Goal: Transaction & Acquisition: Complete application form

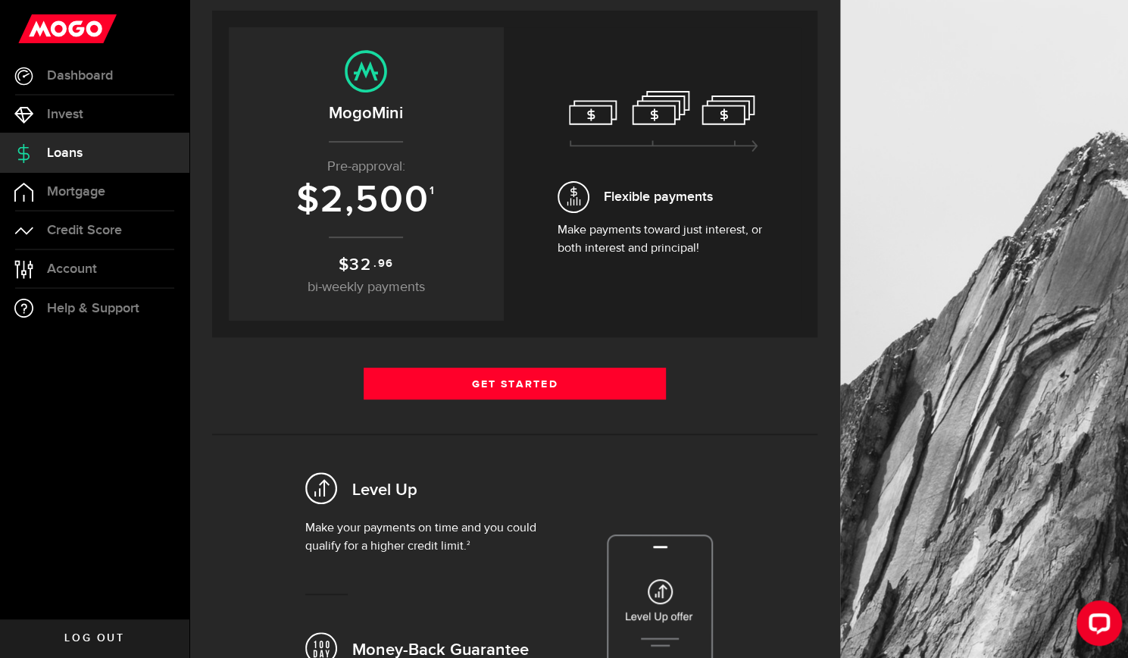
scroll to position [143, 0]
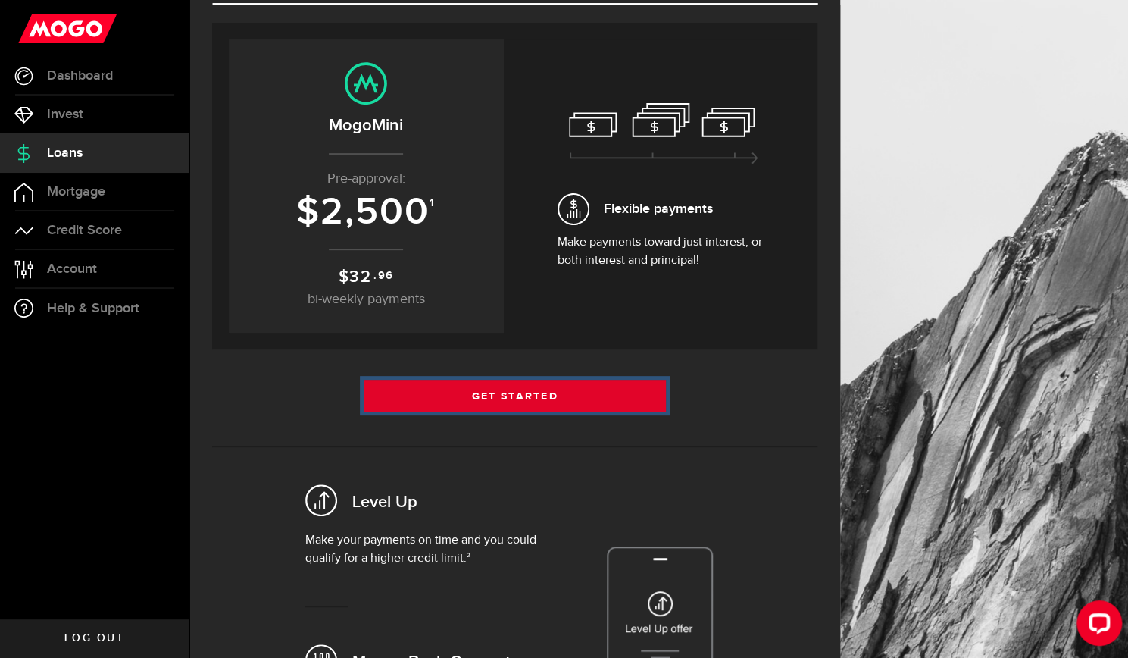
click at [546, 395] on link "Get Started" at bounding box center [515, 396] width 303 height 32
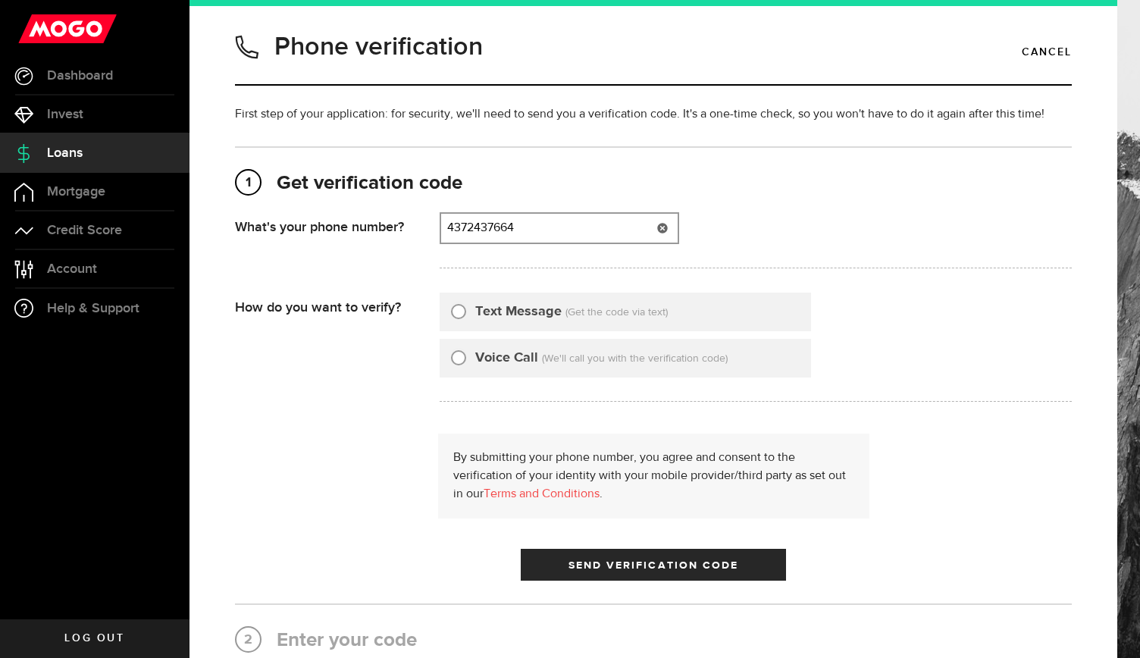
type input "4372437664"
click at [454, 315] on input "Text Message" at bounding box center [458, 309] width 15 height 15
radio input "true"
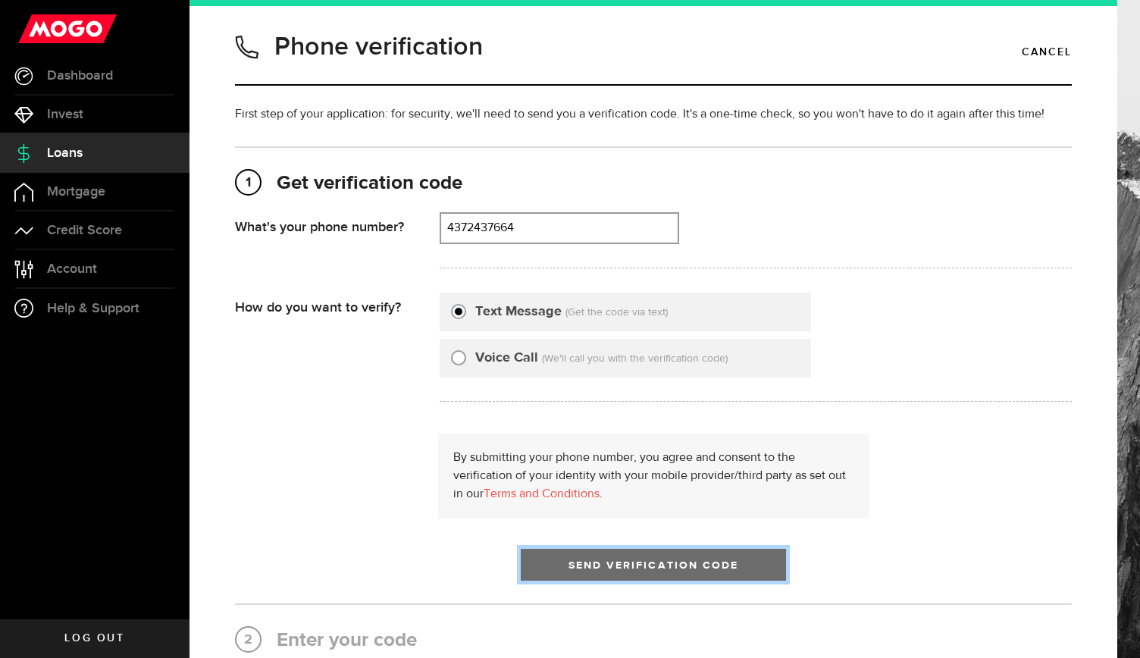
click at [593, 575] on button "Send Verification Code" at bounding box center [653, 565] width 265 height 32
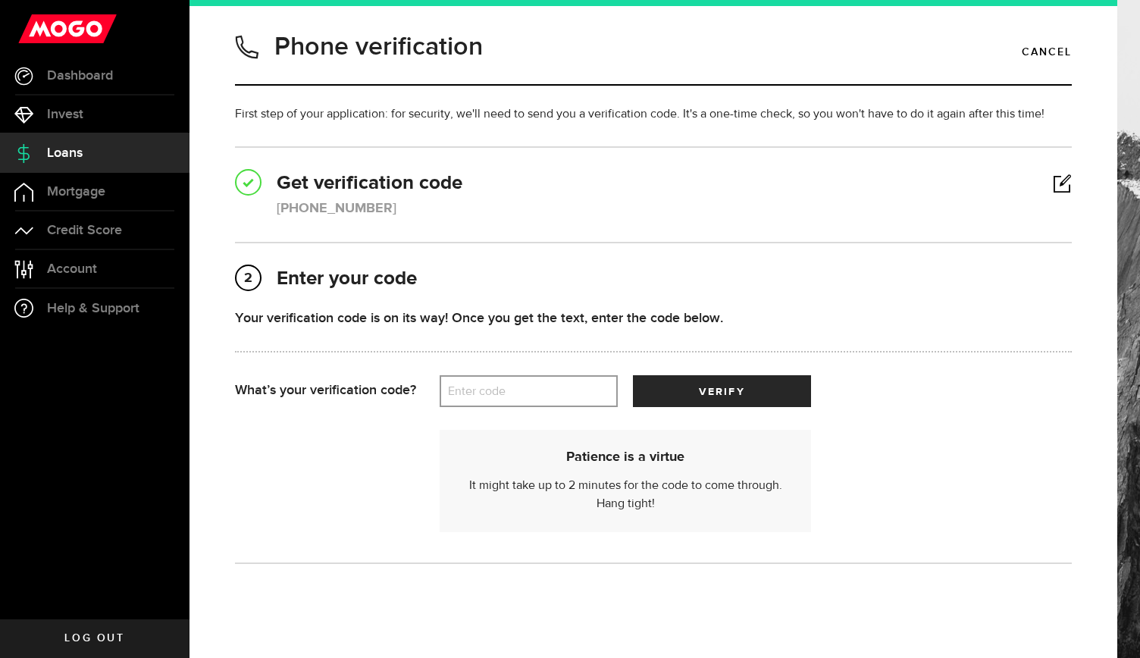
click at [519, 393] on label "Enter code" at bounding box center [529, 391] width 178 height 31
click at [519, 393] on input "Enter code" at bounding box center [529, 391] width 178 height 32
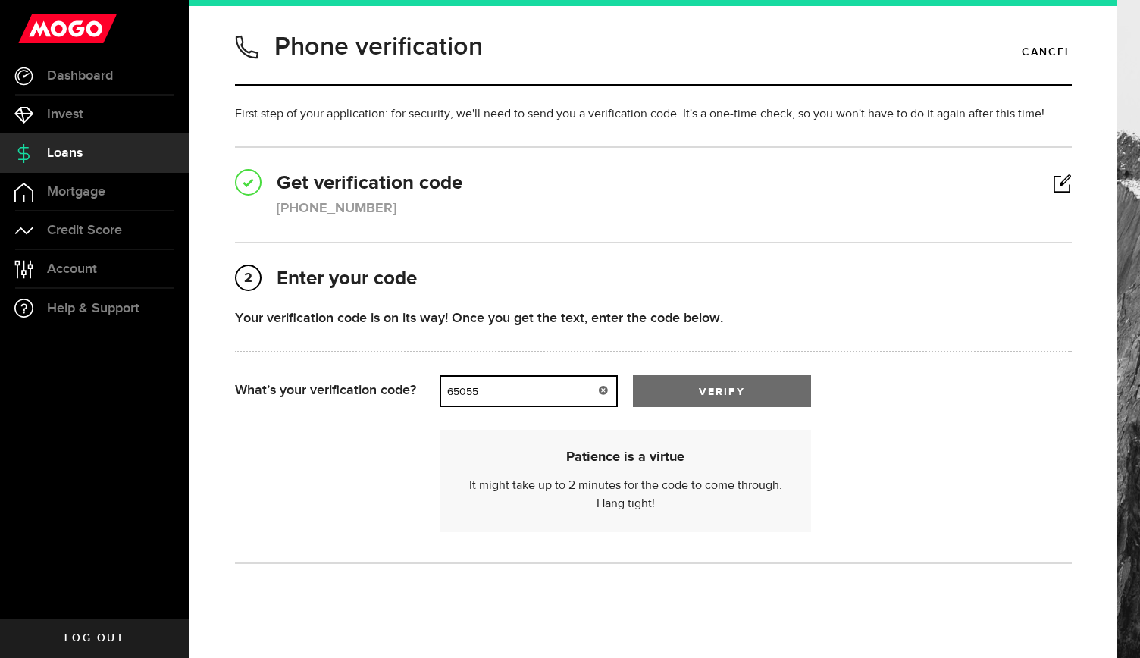
type input "65055"
click at [681, 395] on button "verify" at bounding box center [722, 391] width 178 height 32
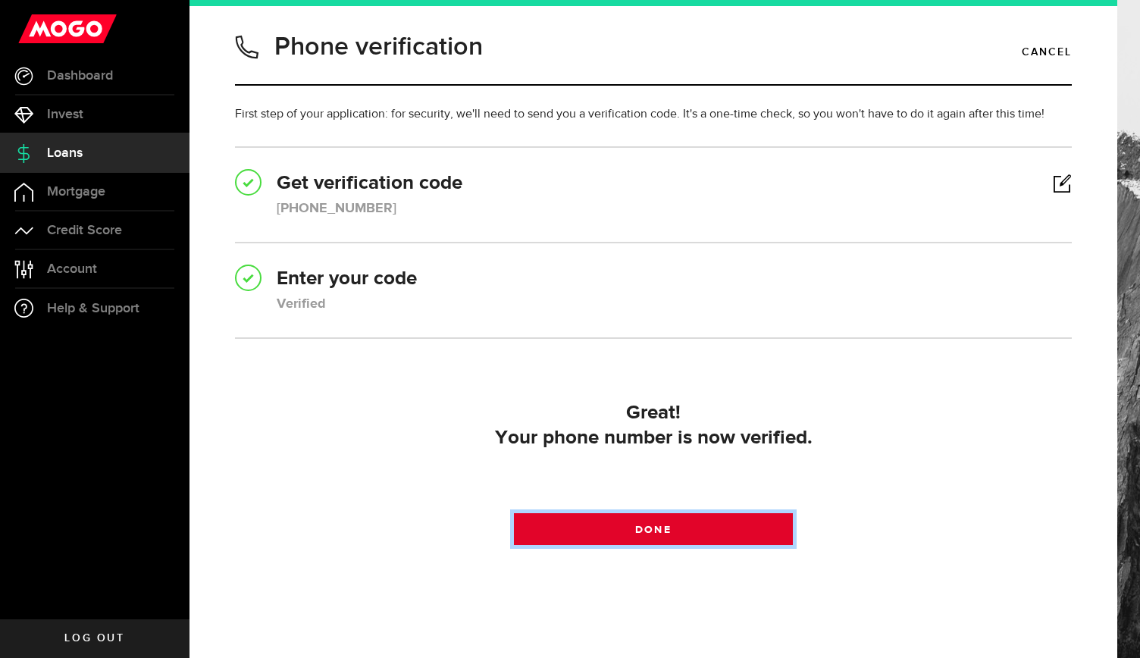
click at [674, 524] on link "Done" at bounding box center [653, 529] width 279 height 32
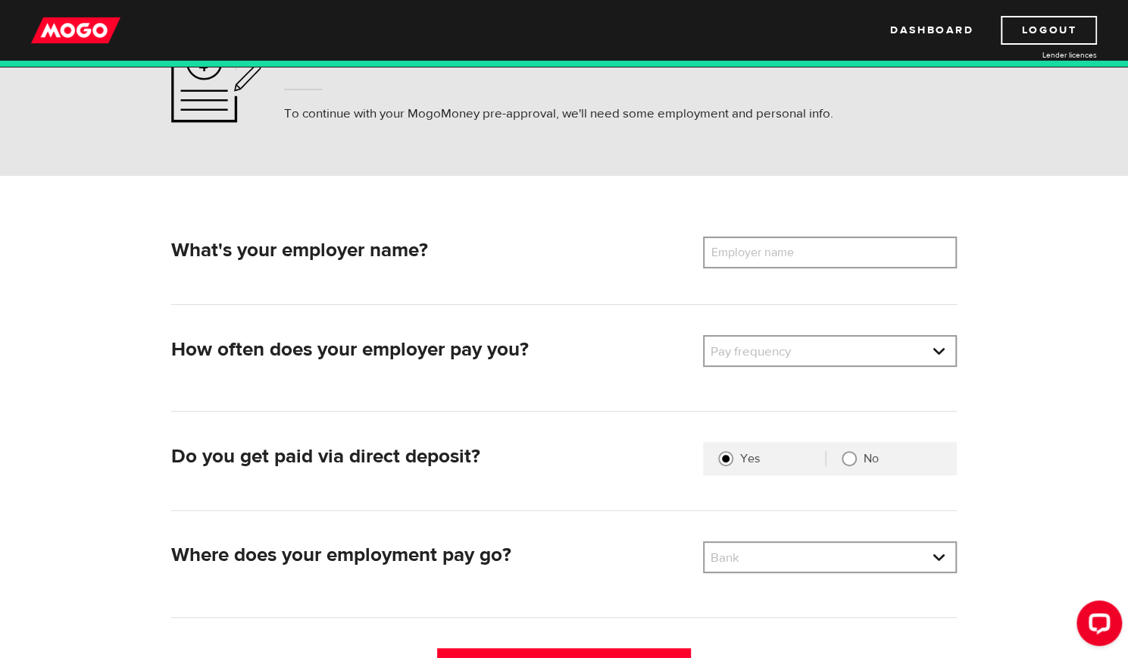
scroll to position [87, 0]
click at [765, 246] on label "Employer name" at bounding box center [764, 253] width 122 height 32
click at [765, 246] on input "Employer name" at bounding box center [830, 253] width 254 height 32
type input "West Red Lake Gold"
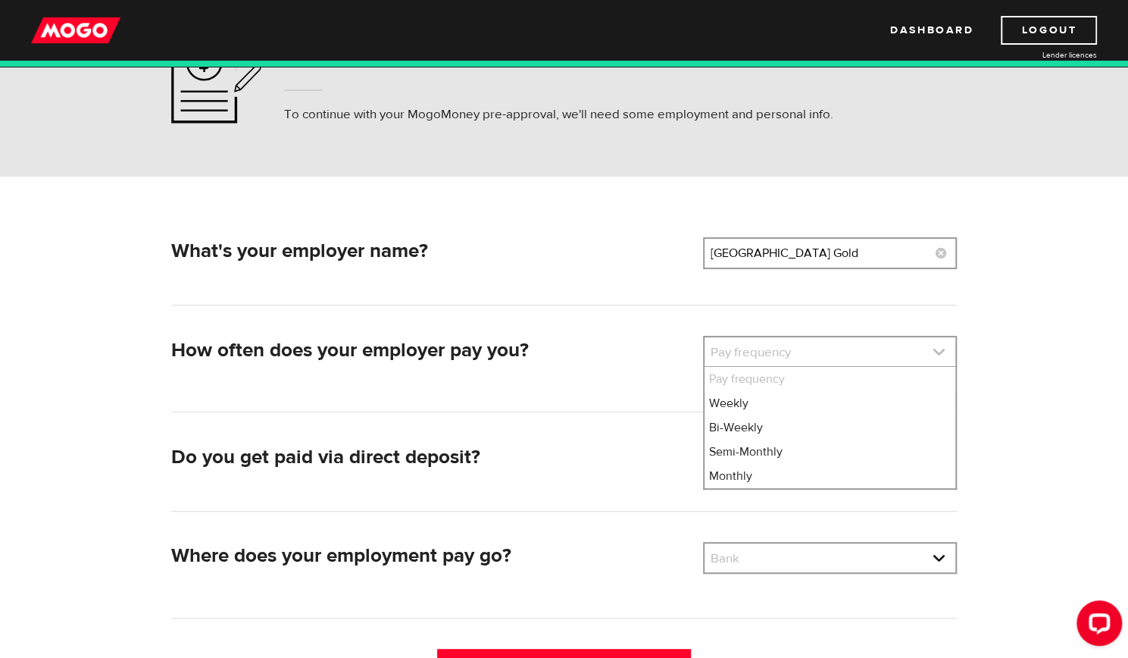
click at [711, 351] on link at bounding box center [830, 351] width 251 height 29
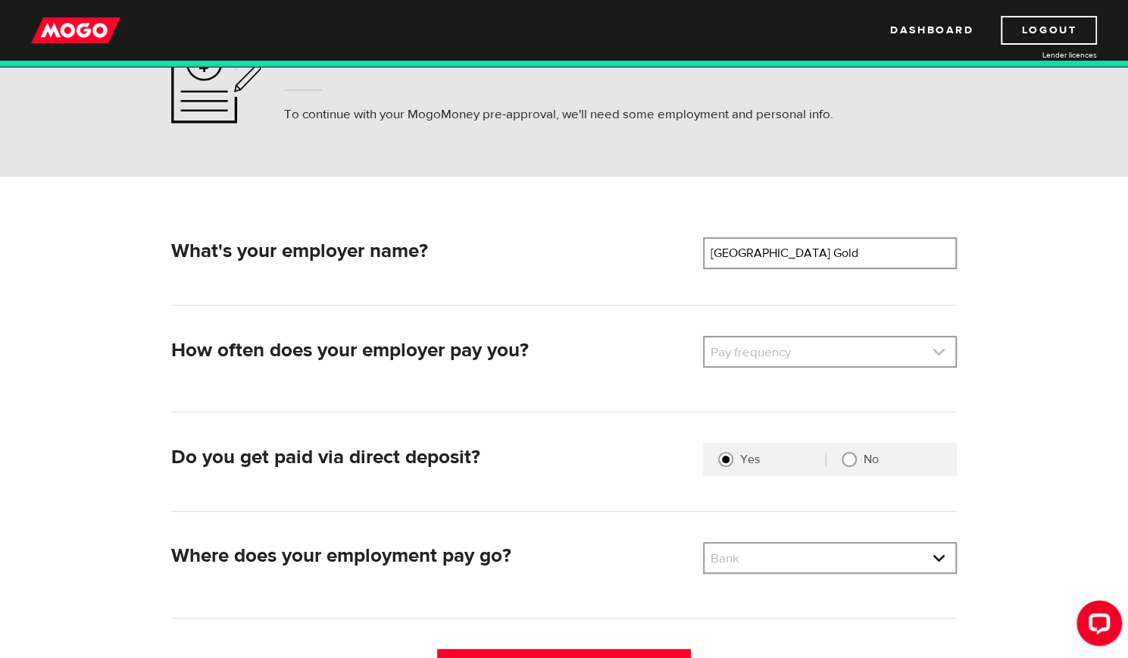
click at [781, 355] on link at bounding box center [830, 351] width 251 height 29
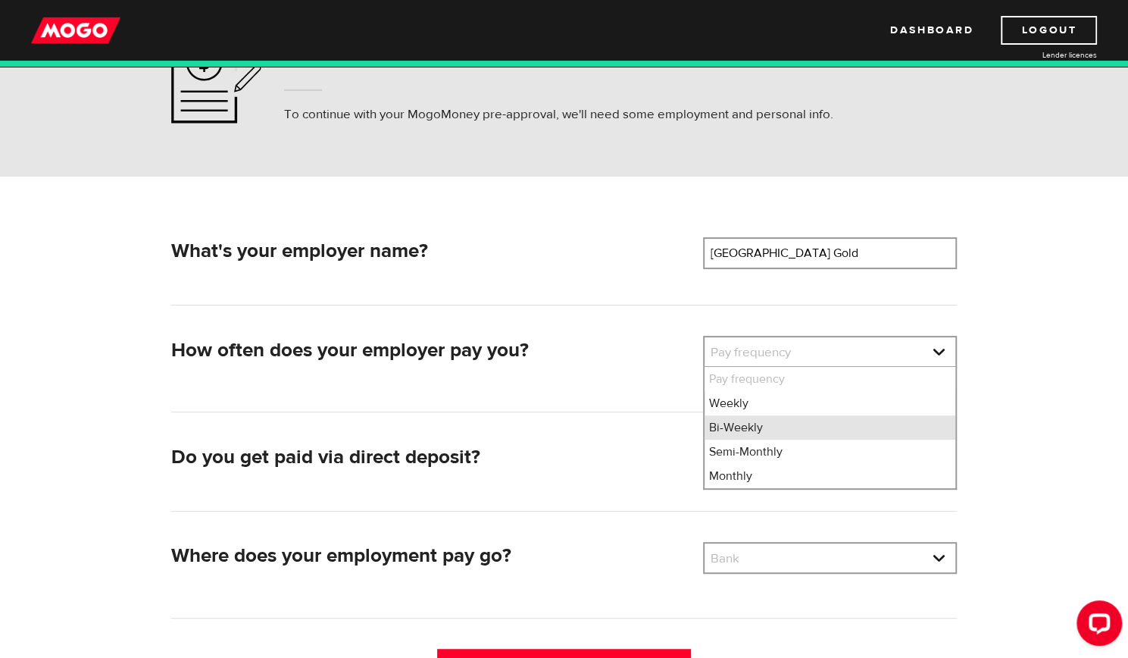
click at [744, 430] on li "Bi-Weekly" at bounding box center [830, 427] width 251 height 24
select select "2"
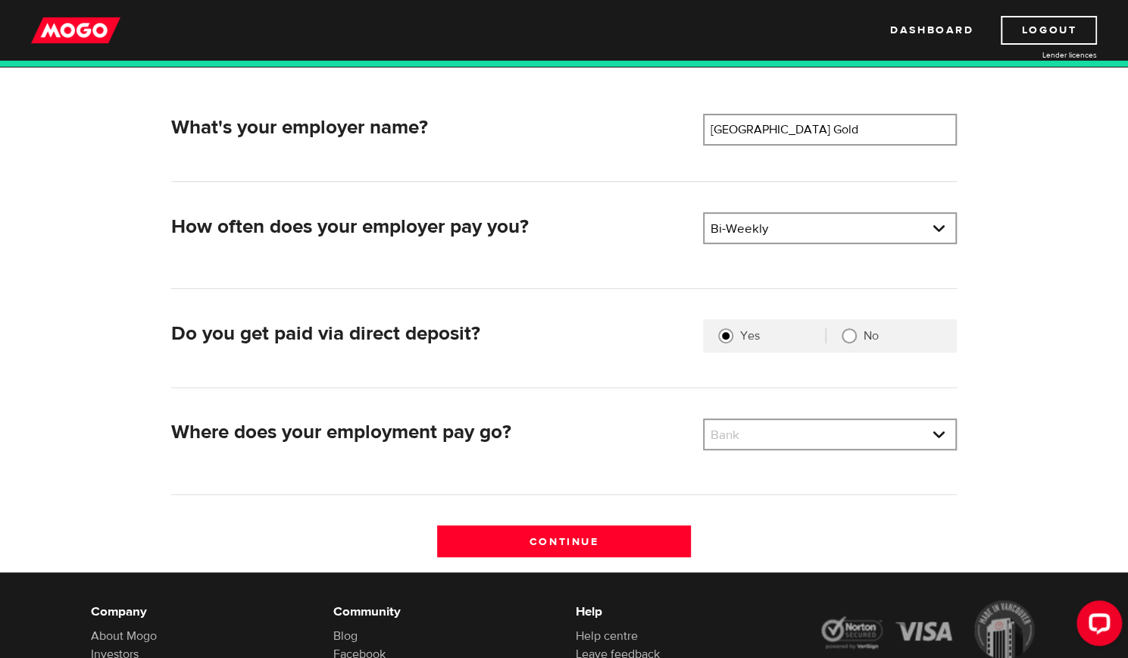
scroll to position [211, 0]
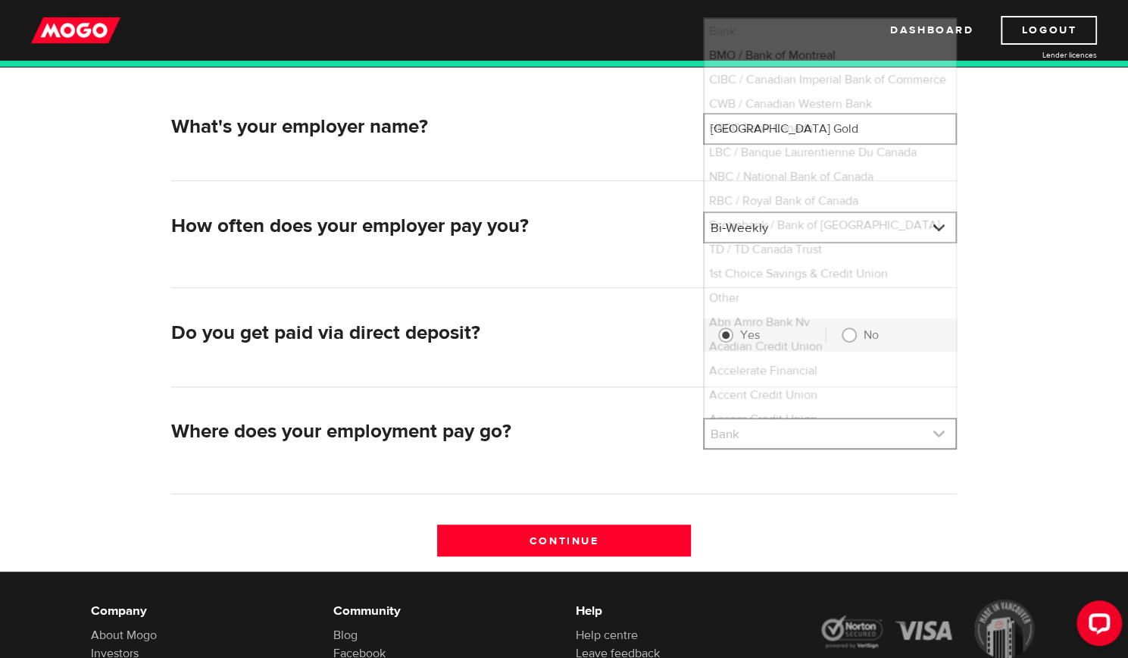
click at [940, 431] on link at bounding box center [830, 433] width 251 height 29
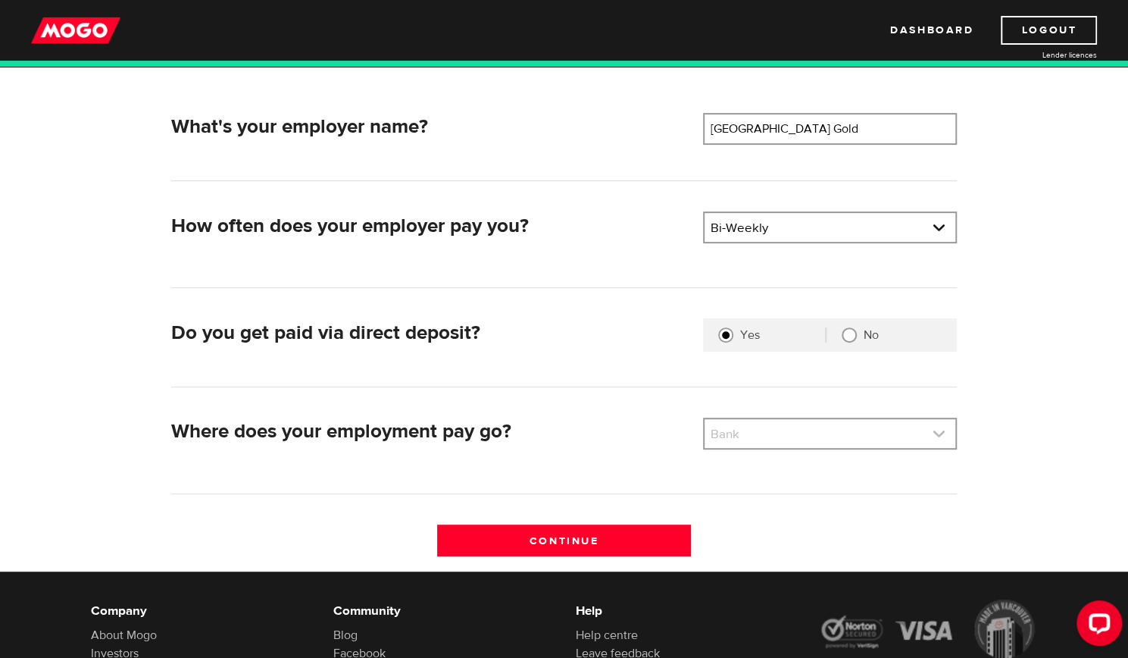
click at [935, 434] on link at bounding box center [830, 433] width 251 height 29
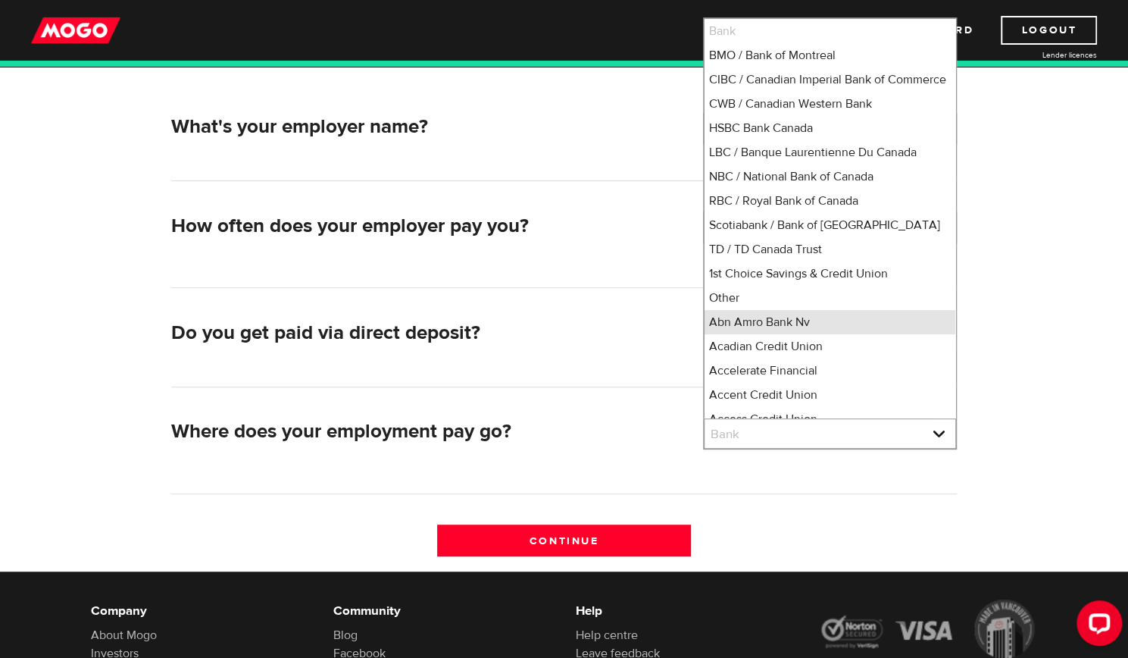
scroll to position [8, 0]
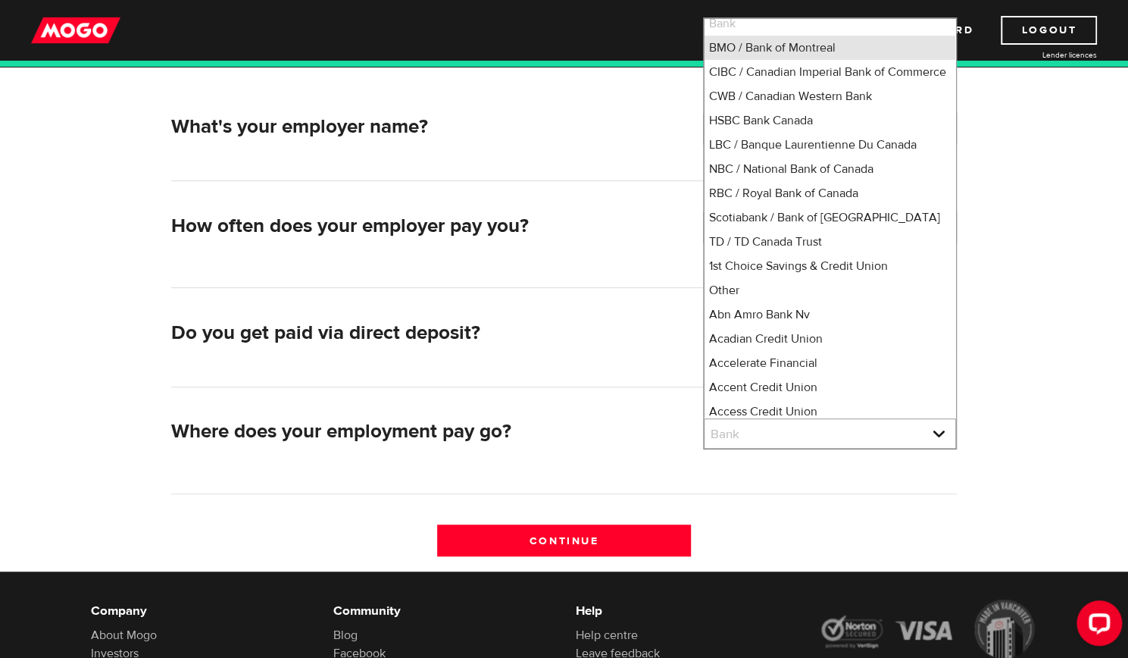
click at [764, 46] on li "BMO / Bank of Montreal" at bounding box center [830, 48] width 251 height 24
select select "1"
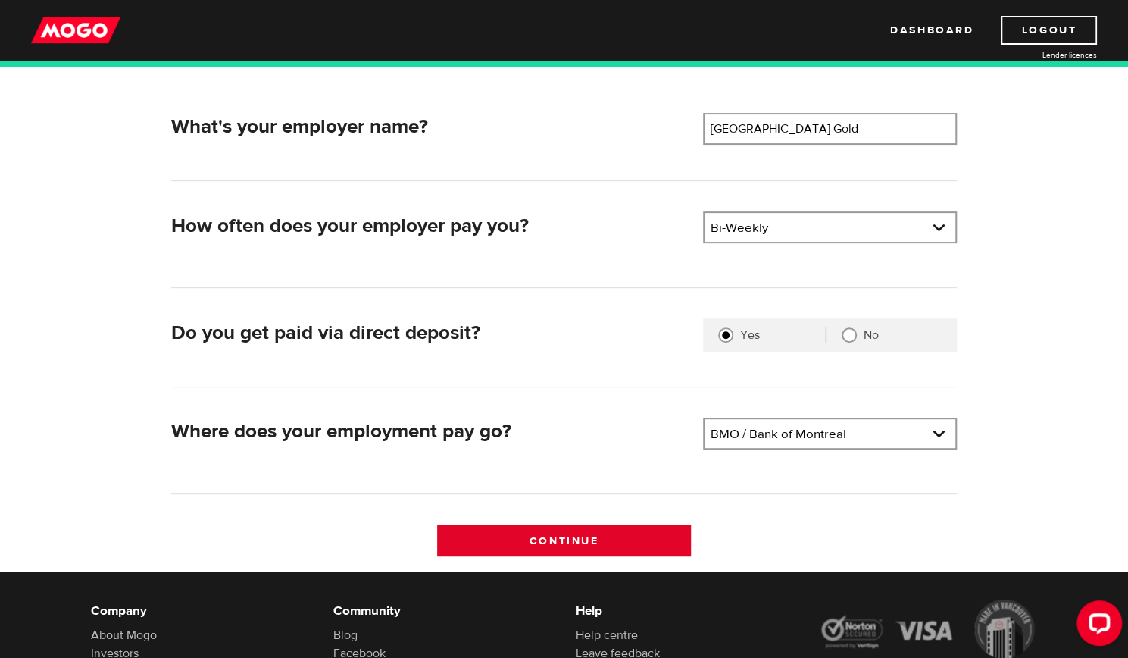
click at [598, 539] on input "Continue" at bounding box center [564, 540] width 254 height 32
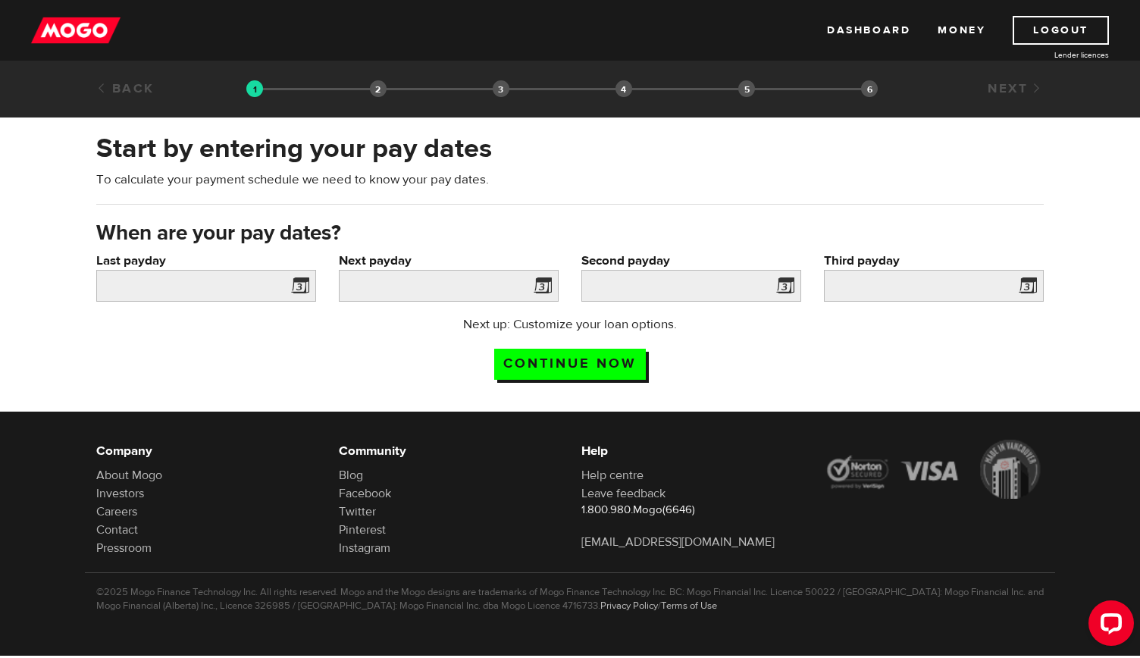
click at [300, 290] on span at bounding box center [297, 288] width 23 height 24
click at [297, 277] on span at bounding box center [297, 288] width 23 height 24
drag, startPoint x: 343, startPoint y: 307, endPoint x: 243, endPoint y: 282, distance: 103.8
click at [243, 282] on div "Last payday Please enter your last pay date. Next payday Please enter your next…" at bounding box center [570, 284] width 970 height 64
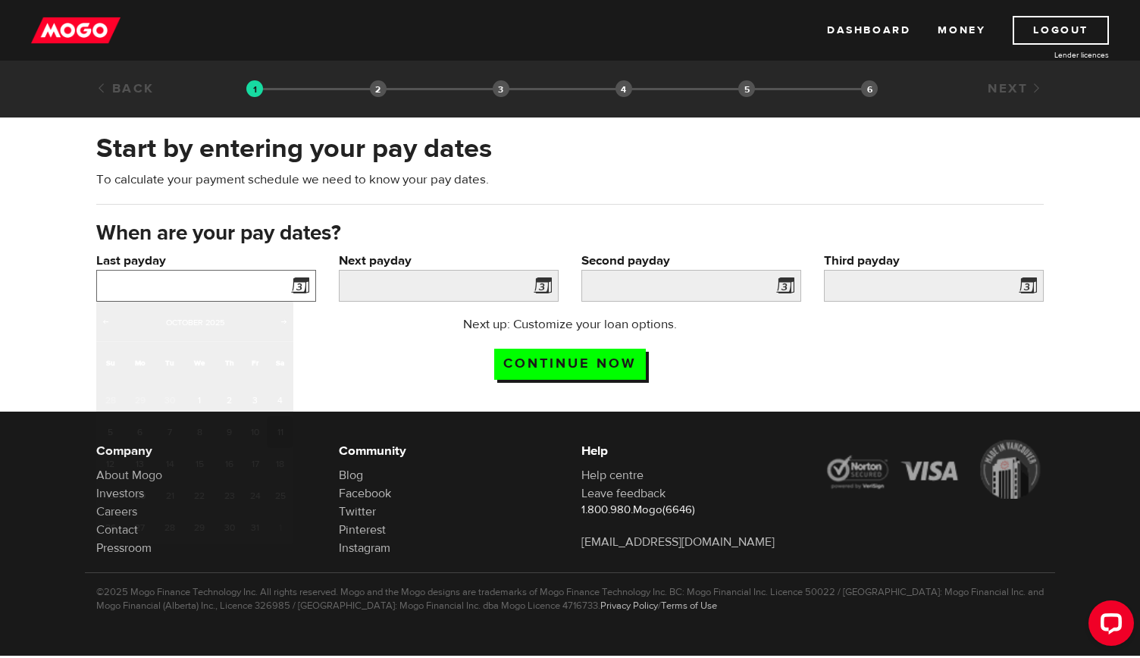
click at [243, 282] on input "Last payday" at bounding box center [206, 286] width 220 height 32
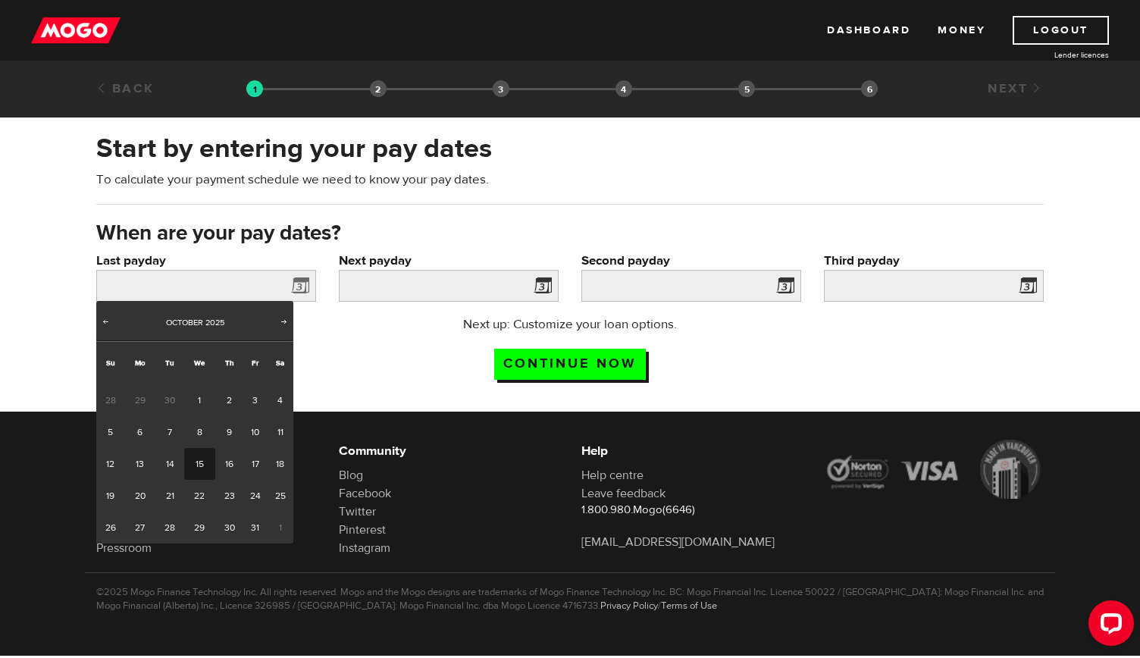
click at [197, 462] on link "15" at bounding box center [199, 464] width 31 height 32
type input "[DATE]"
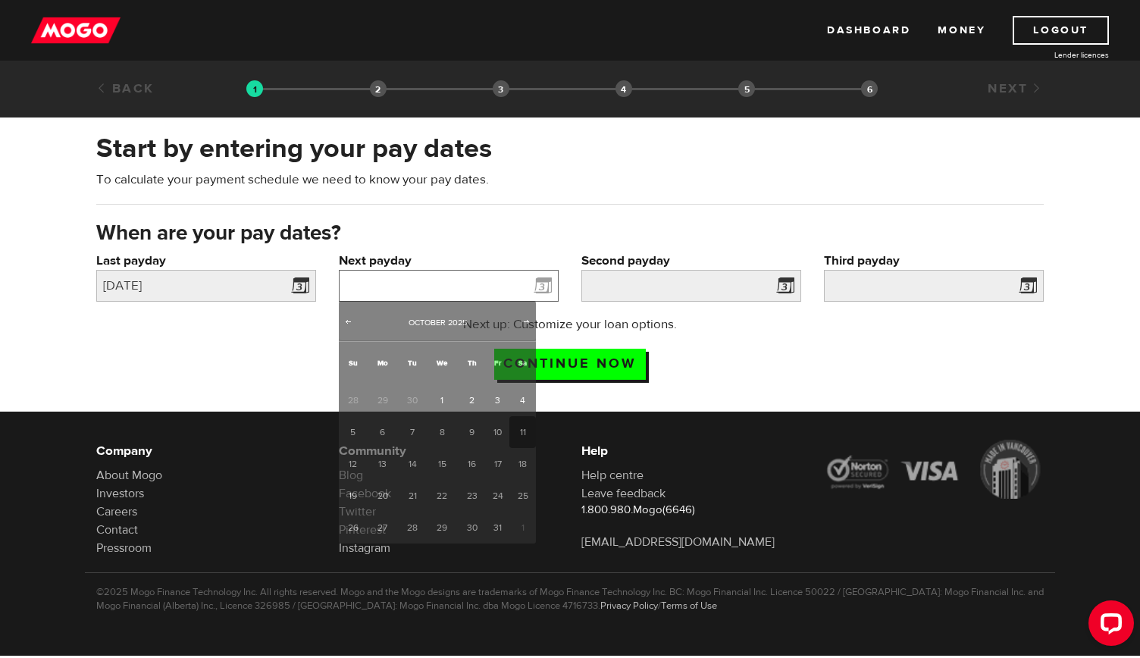
click at [410, 283] on input "Next payday" at bounding box center [449, 286] width 220 height 32
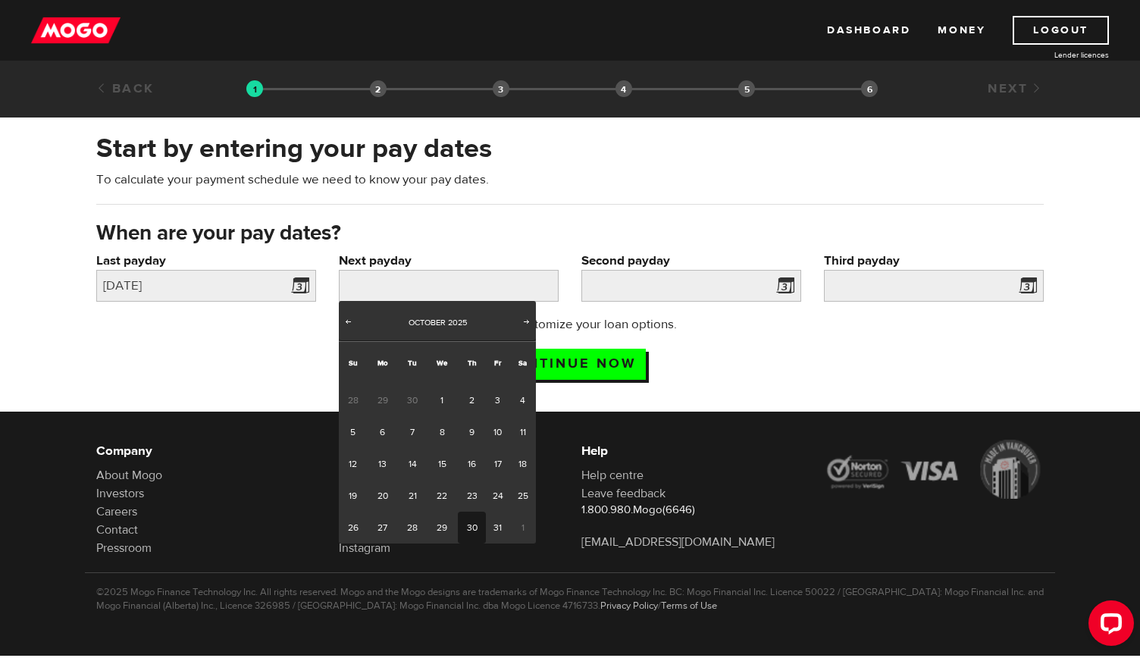
click at [477, 533] on link "30" at bounding box center [472, 528] width 28 height 32
type input "2025/10/30"
type input "2025/11/13"
type input "2025/11/27"
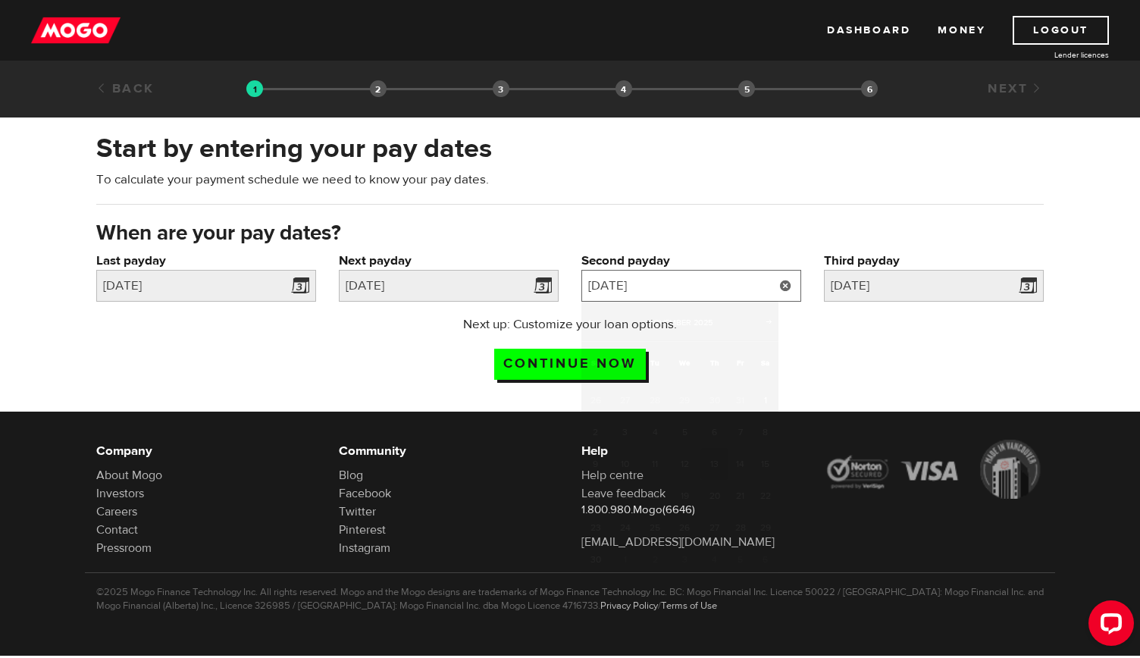
click at [712, 286] on input "2025/11/13" at bounding box center [691, 286] width 220 height 32
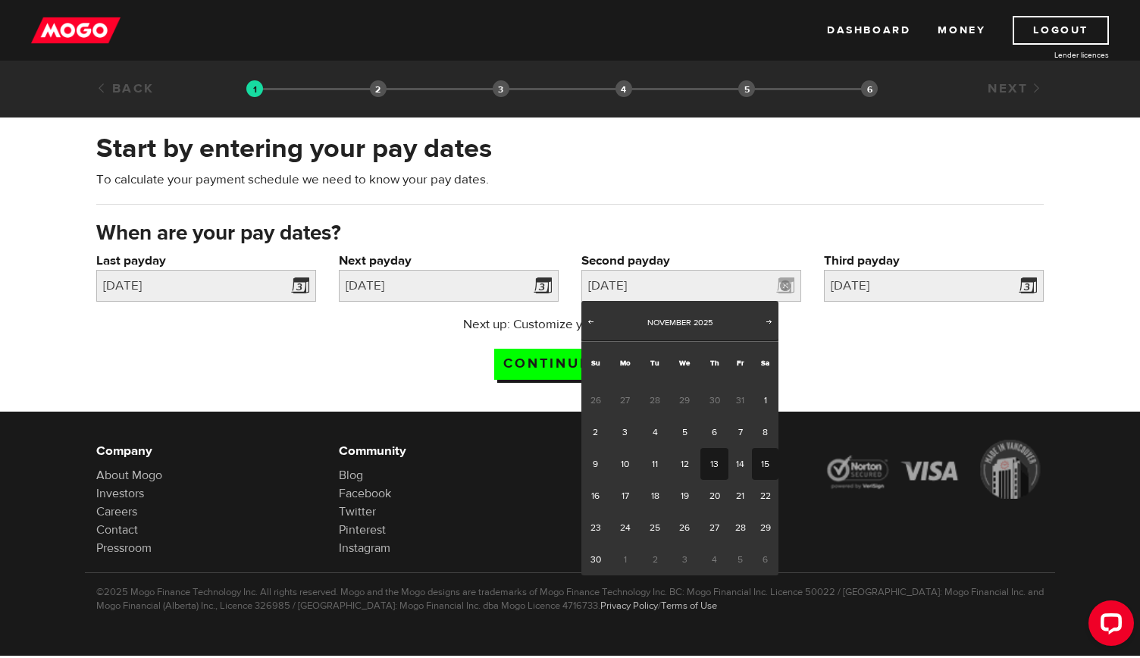
click at [764, 465] on link "15" at bounding box center [765, 464] width 27 height 32
type input "2025/11/15"
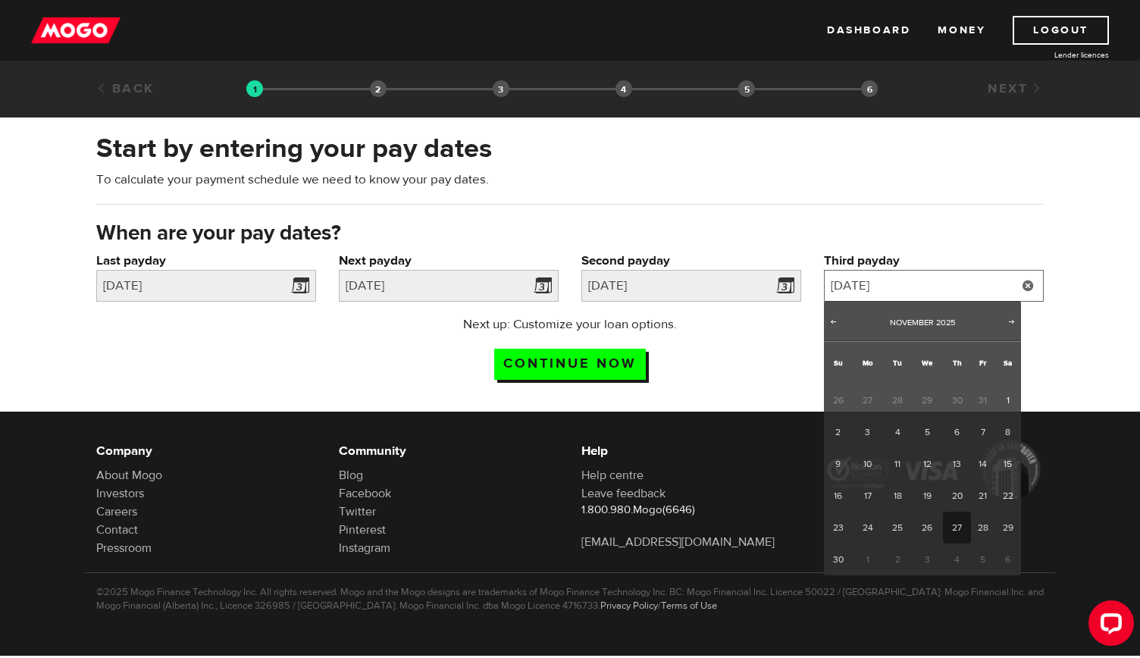
click at [911, 286] on input "2025/11/27" at bounding box center [934, 286] width 220 height 32
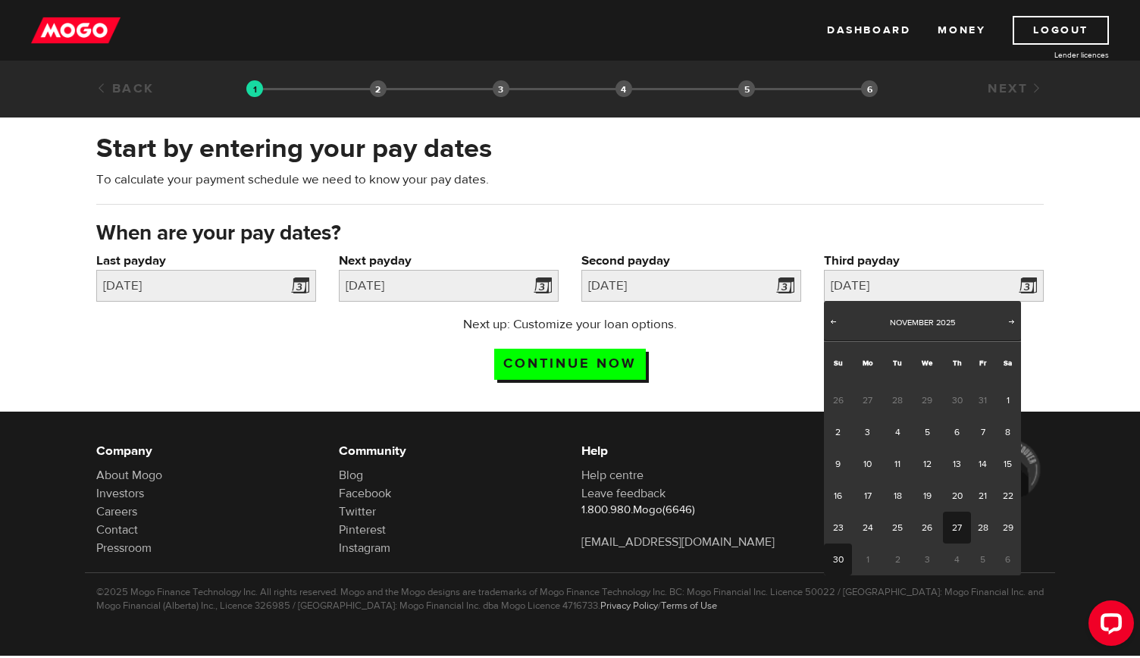
click at [835, 555] on link "30" at bounding box center [838, 559] width 28 height 32
type input "2025/11/30"
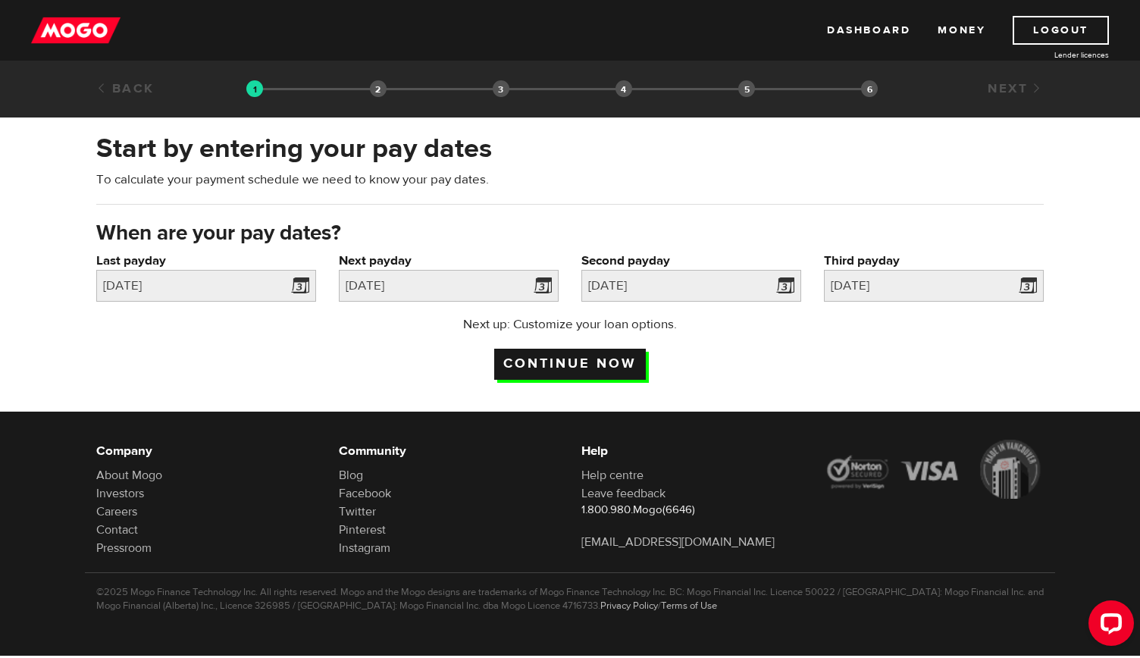
click at [552, 367] on input "Continue now" at bounding box center [570, 364] width 152 height 31
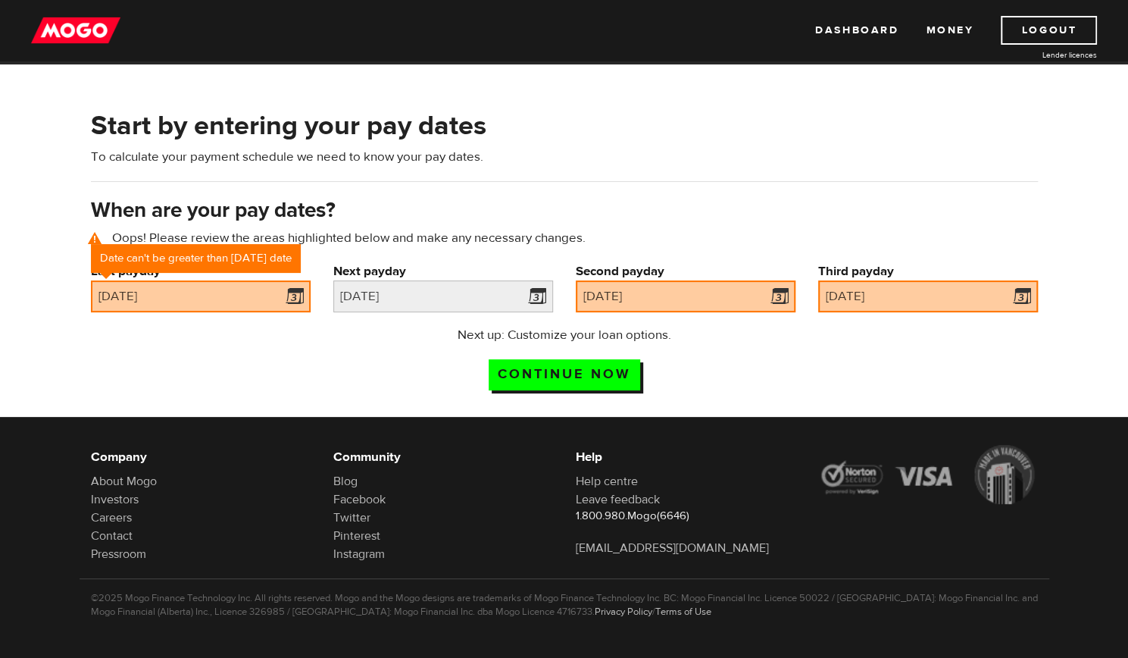
scroll to position [54, 0]
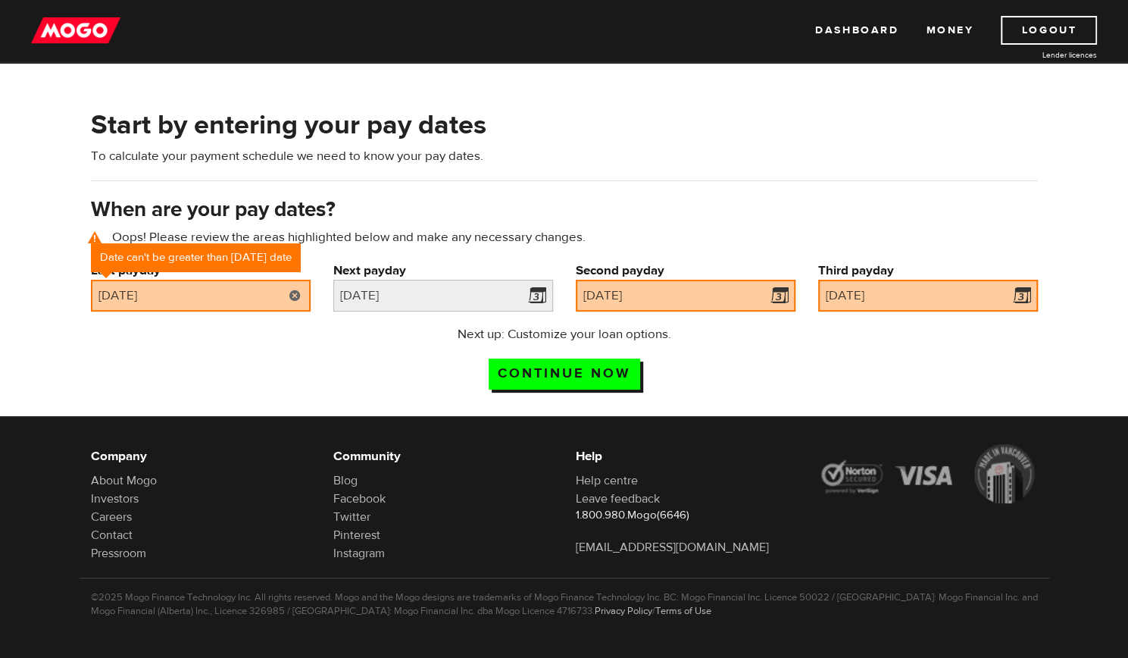
click at [303, 289] on link at bounding box center [295, 296] width 31 height 32
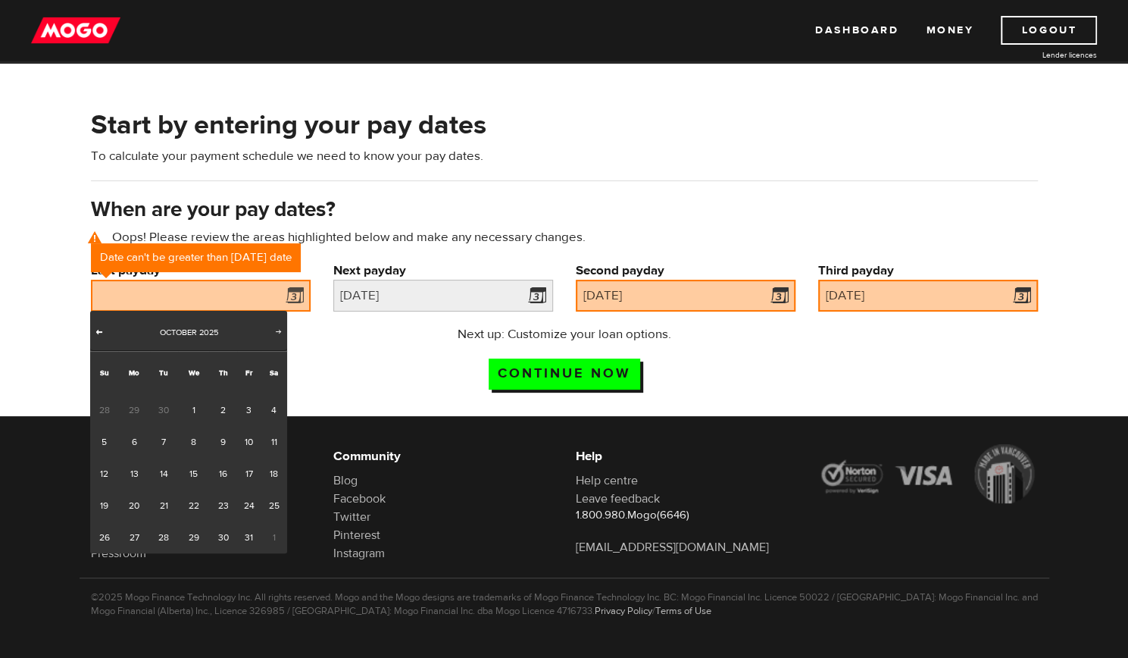
click at [100, 334] on span "Prev" at bounding box center [99, 331] width 12 height 12
click at [162, 544] on link "30" at bounding box center [164, 537] width 28 height 32
type input "2025/09/30"
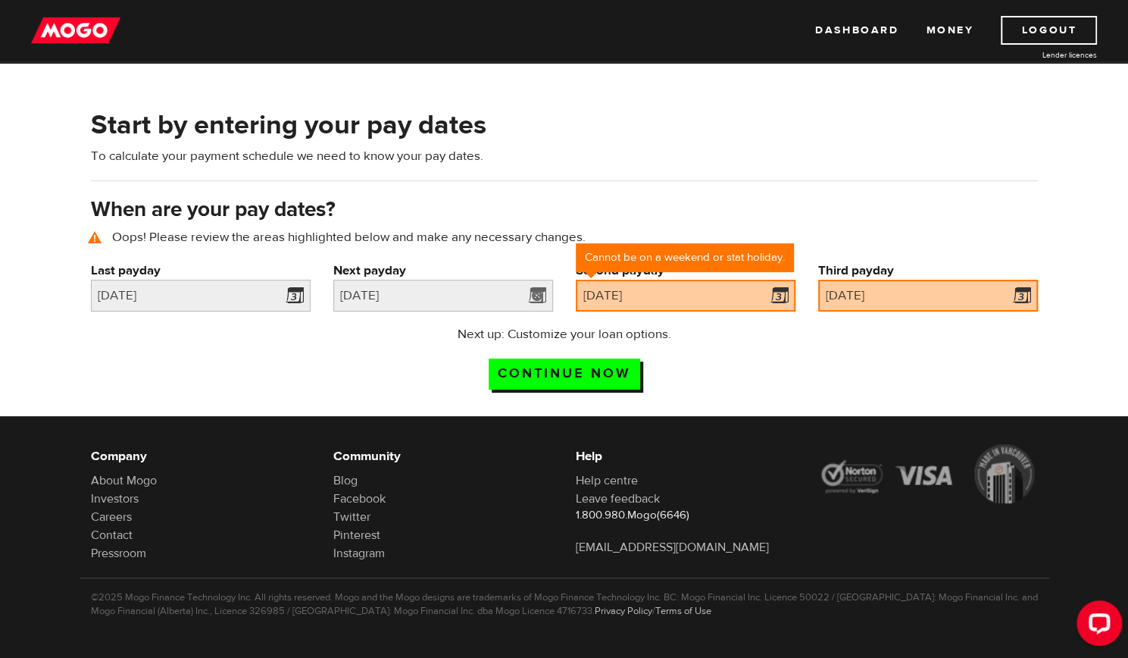
scroll to position [0, 0]
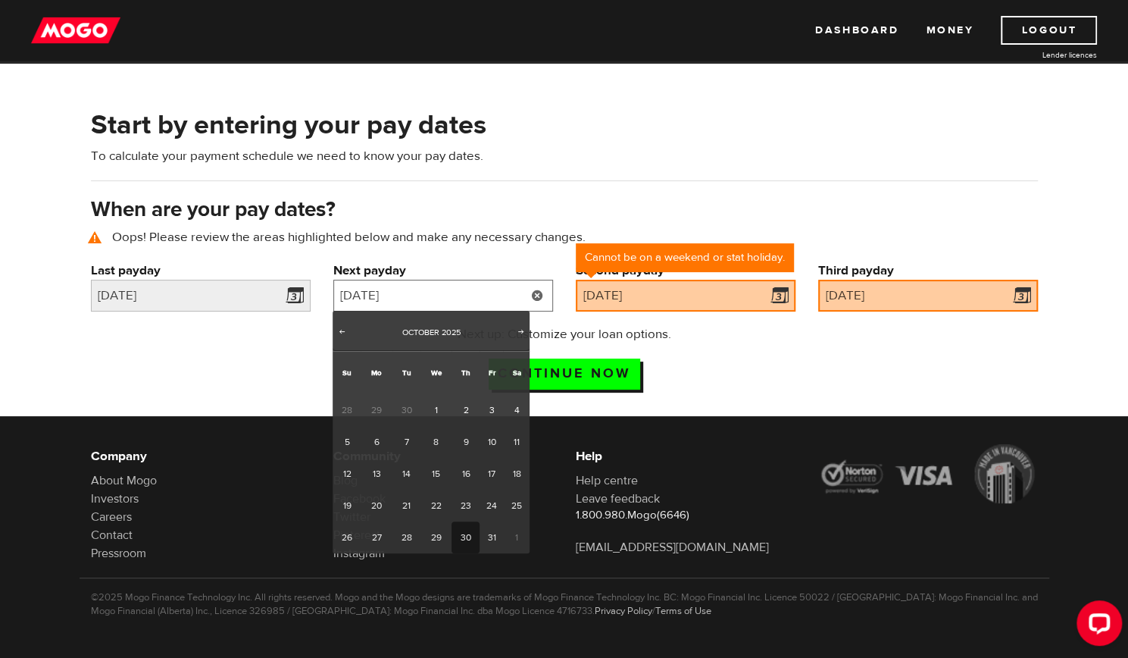
click at [490, 296] on input "[DATE]" at bounding box center [443, 296] width 220 height 32
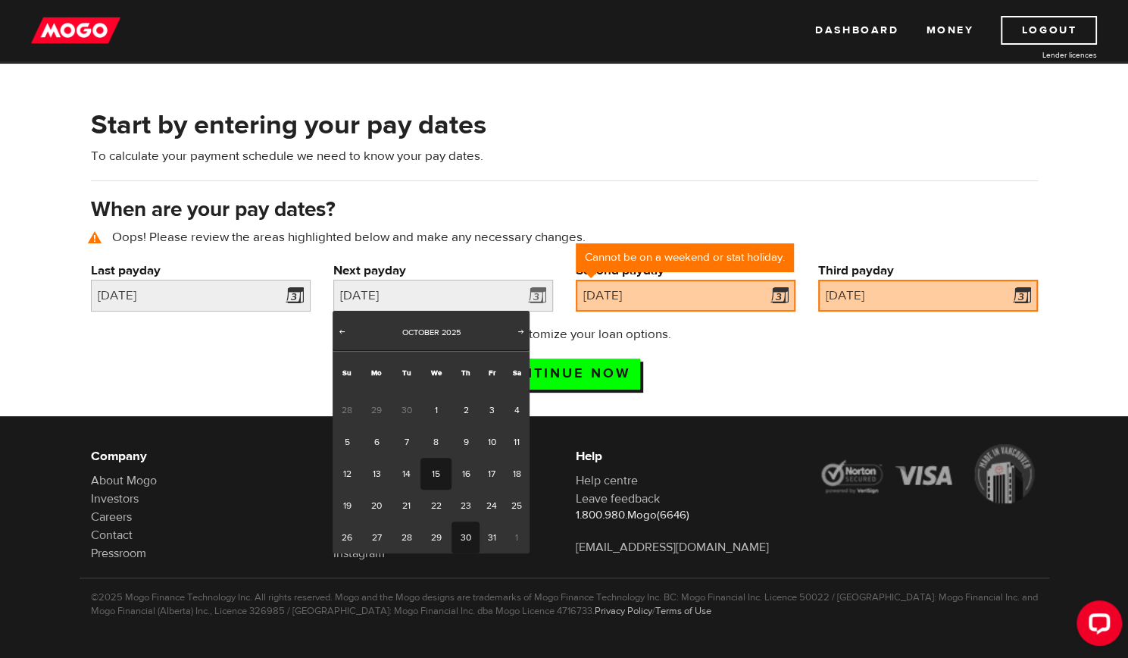
click at [433, 472] on link "15" at bounding box center [436, 474] width 31 height 32
type input "[DATE]"
type input "2025/10/29"
type input "2025/11/12"
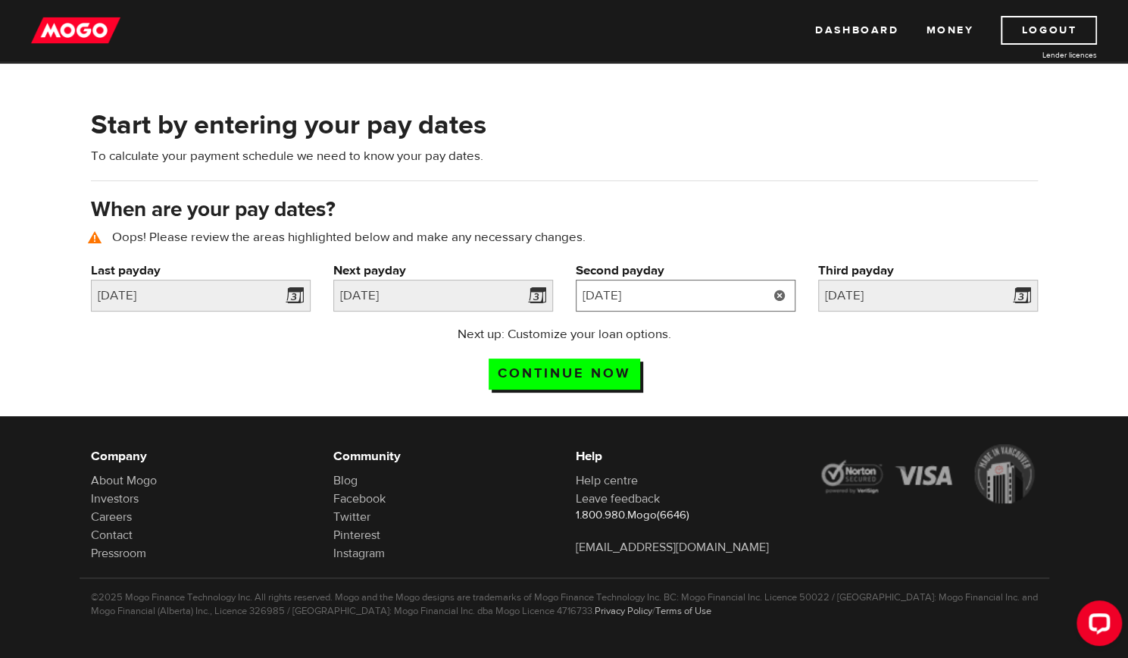
click at [709, 290] on input "2025/10/29" at bounding box center [686, 296] width 220 height 32
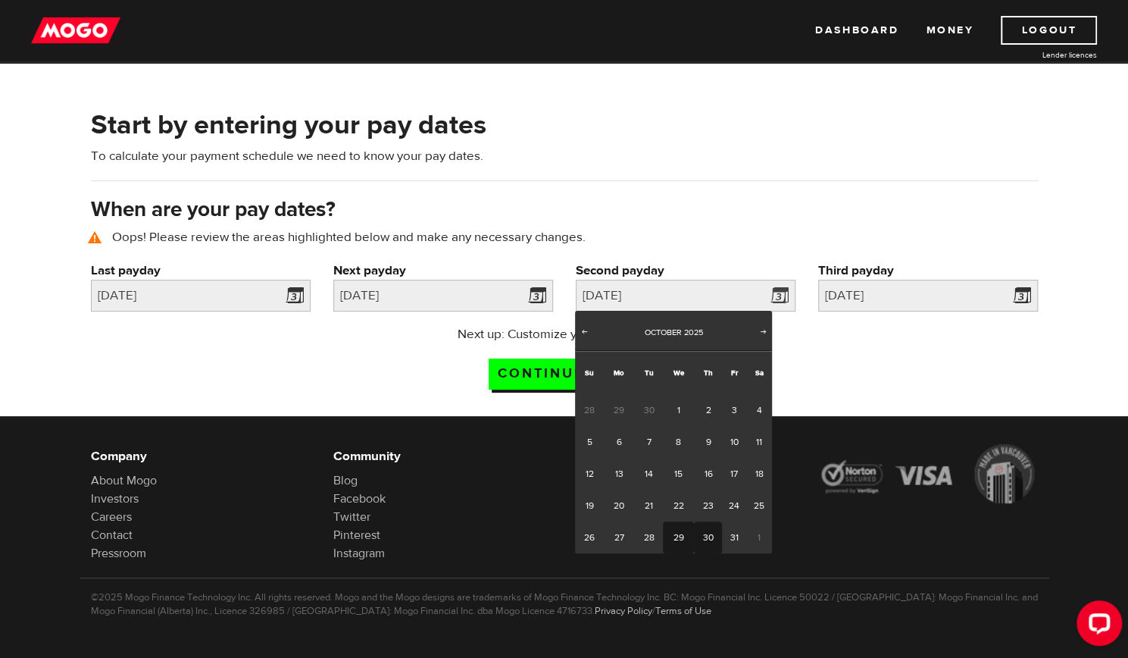
click at [709, 535] on link "30" at bounding box center [708, 537] width 28 height 32
type input "[DATE]"
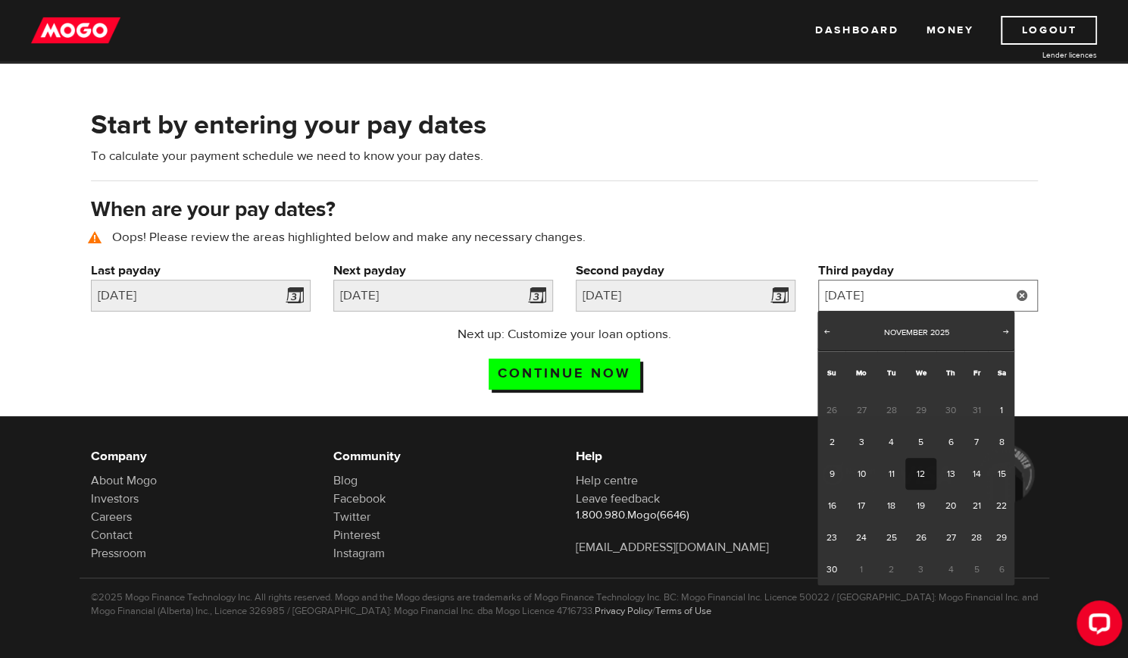
click at [905, 299] on input "2025/11/12" at bounding box center [928, 296] width 220 height 32
click at [1003, 477] on link "15" at bounding box center [1001, 474] width 27 height 32
type input "[DATE]"
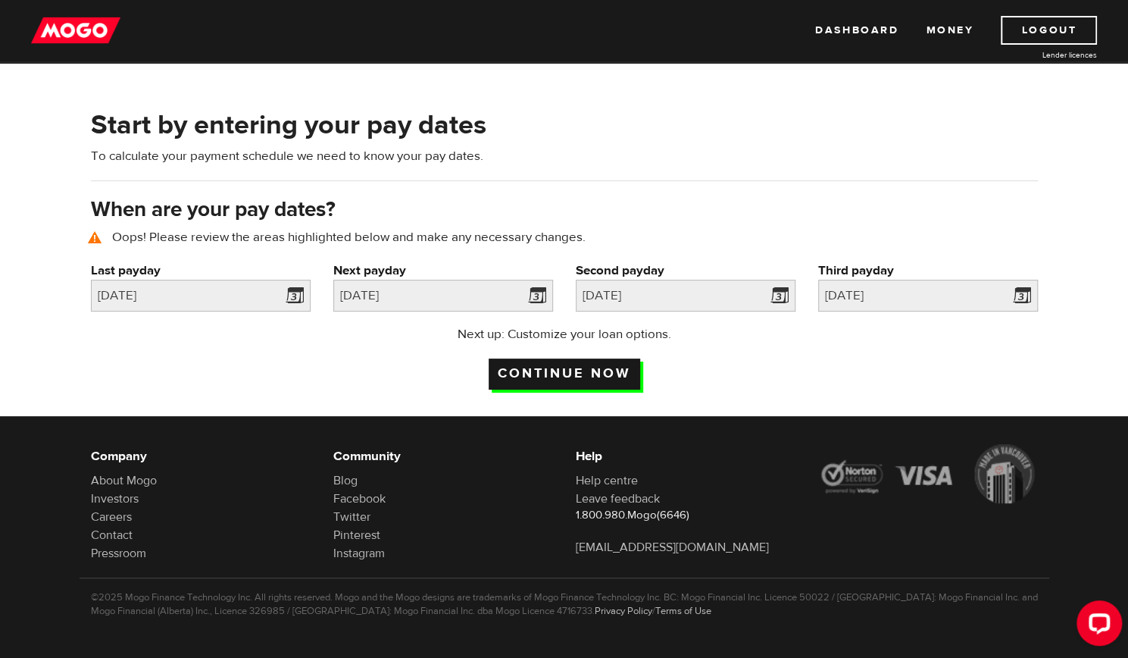
click at [591, 375] on input "Continue now" at bounding box center [565, 373] width 152 height 31
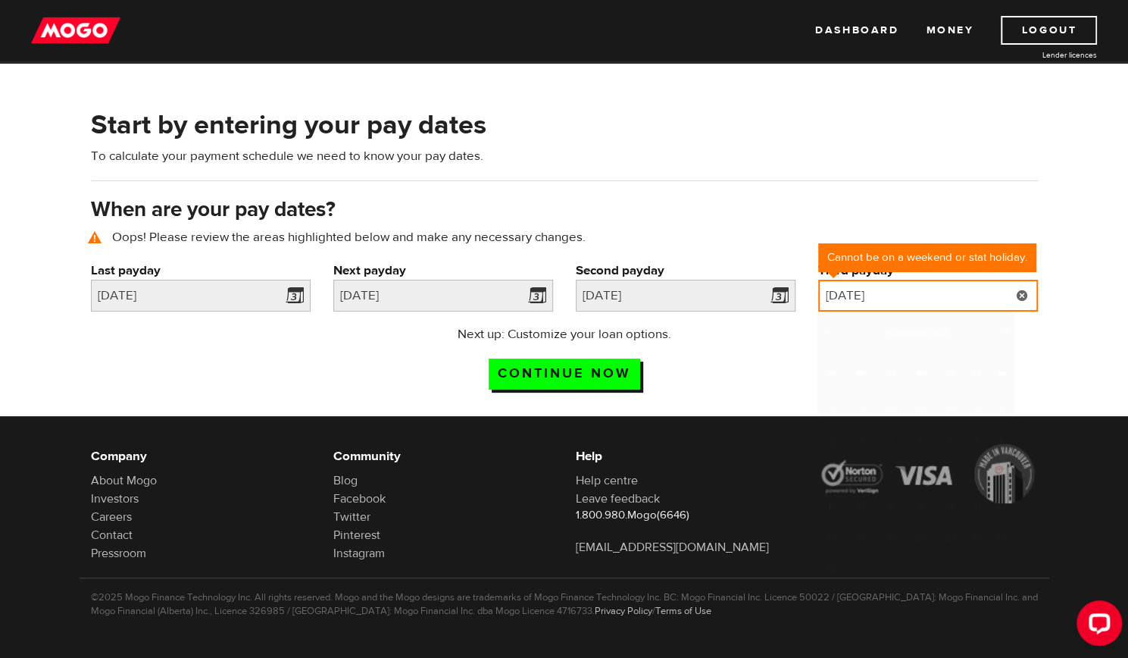
click at [898, 305] on input "[DATE]" at bounding box center [928, 296] width 220 height 32
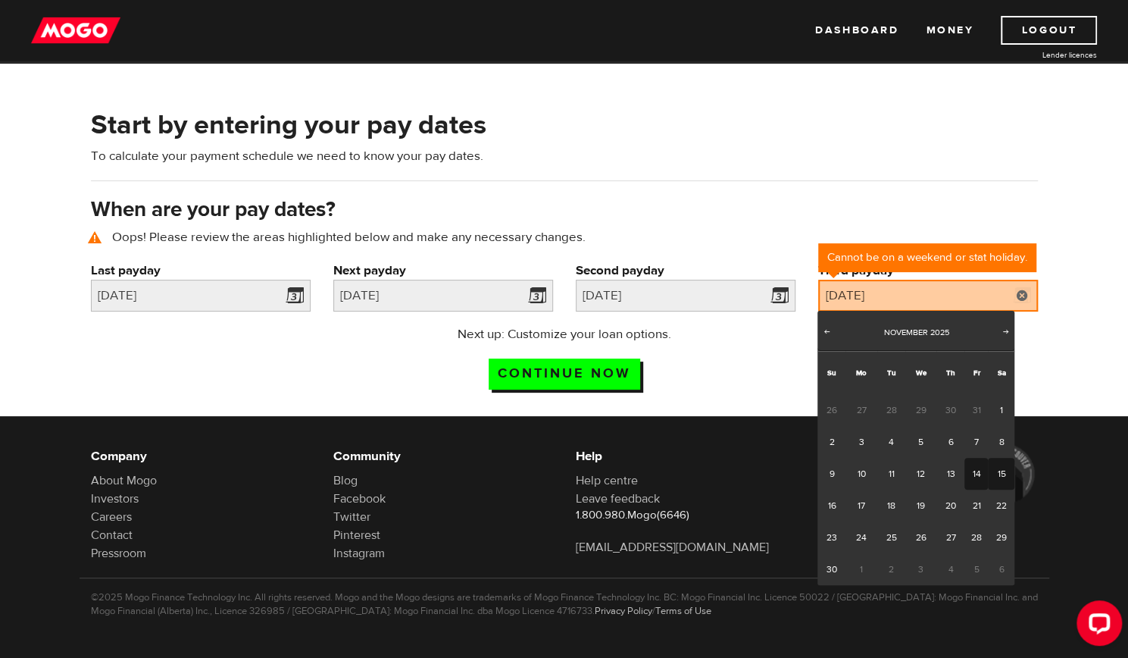
click at [980, 475] on link "14" at bounding box center [976, 474] width 23 height 32
type input "[DATE]"
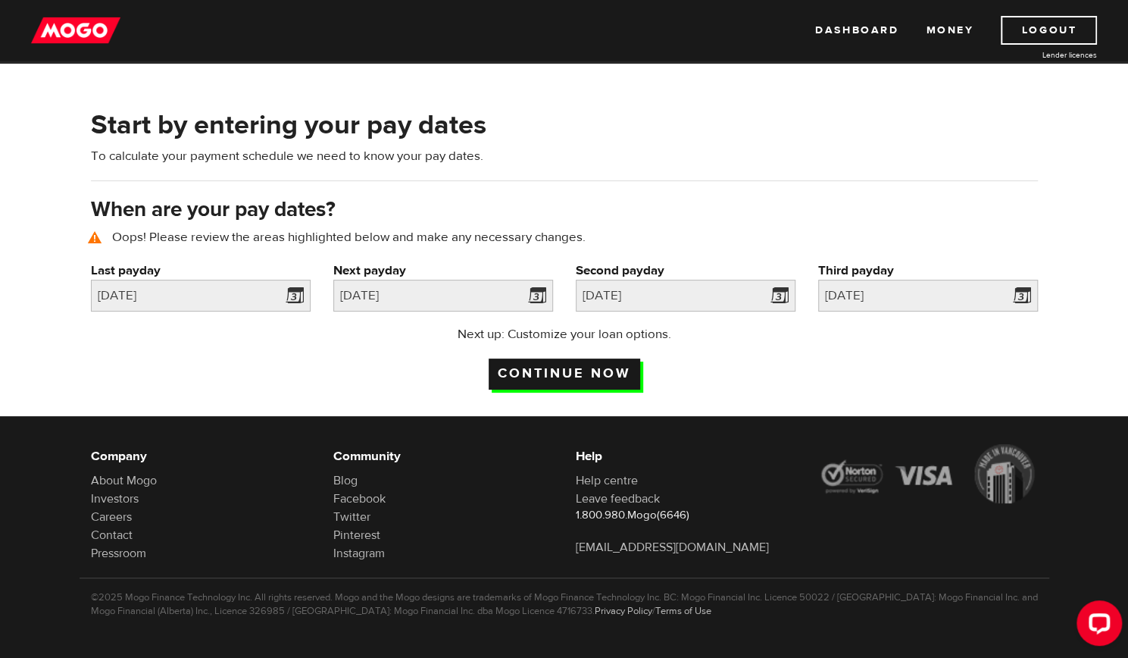
click at [560, 375] on input "Continue now" at bounding box center [565, 373] width 152 height 31
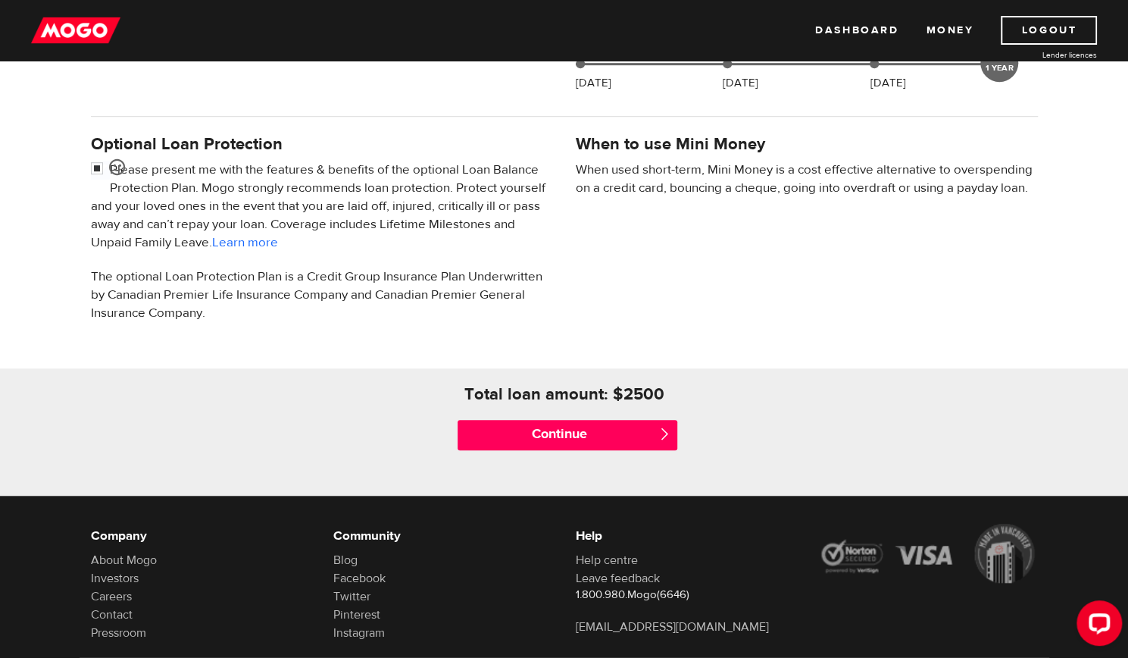
scroll to position [455, 0]
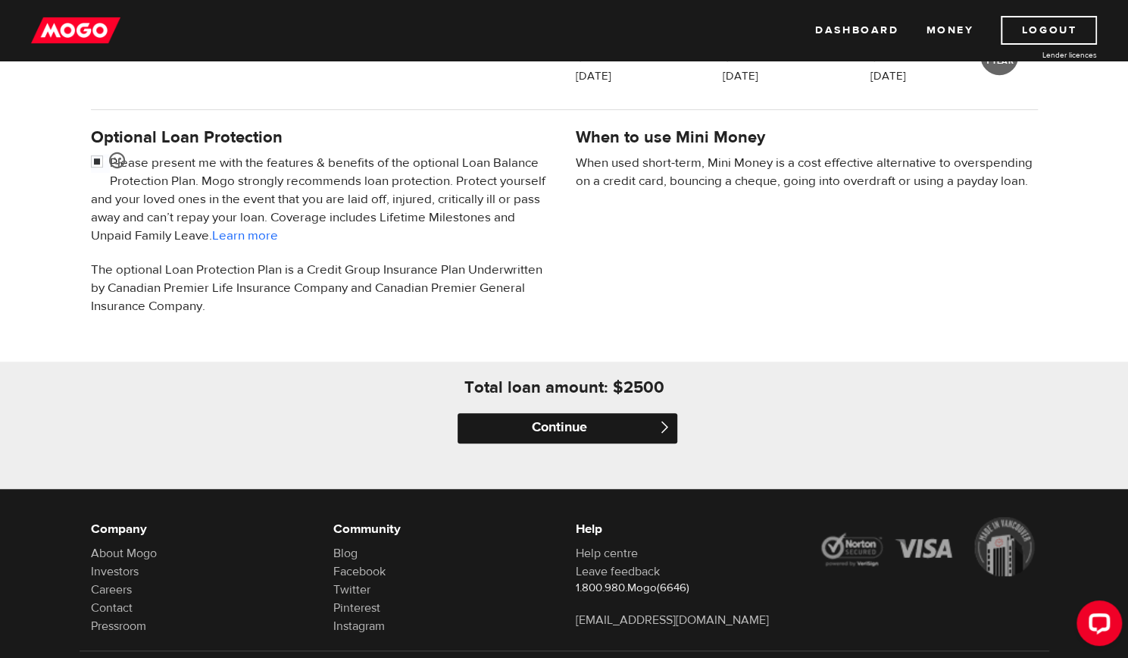
click at [627, 421] on input "Continue" at bounding box center [568, 428] width 220 height 30
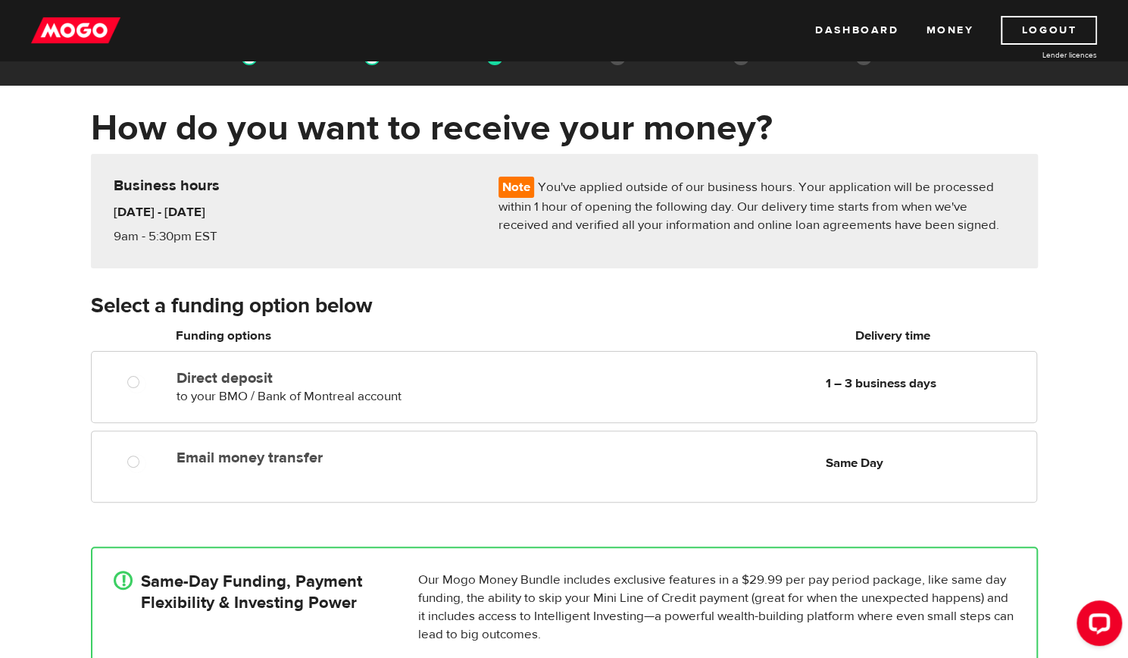
scroll to position [49, 0]
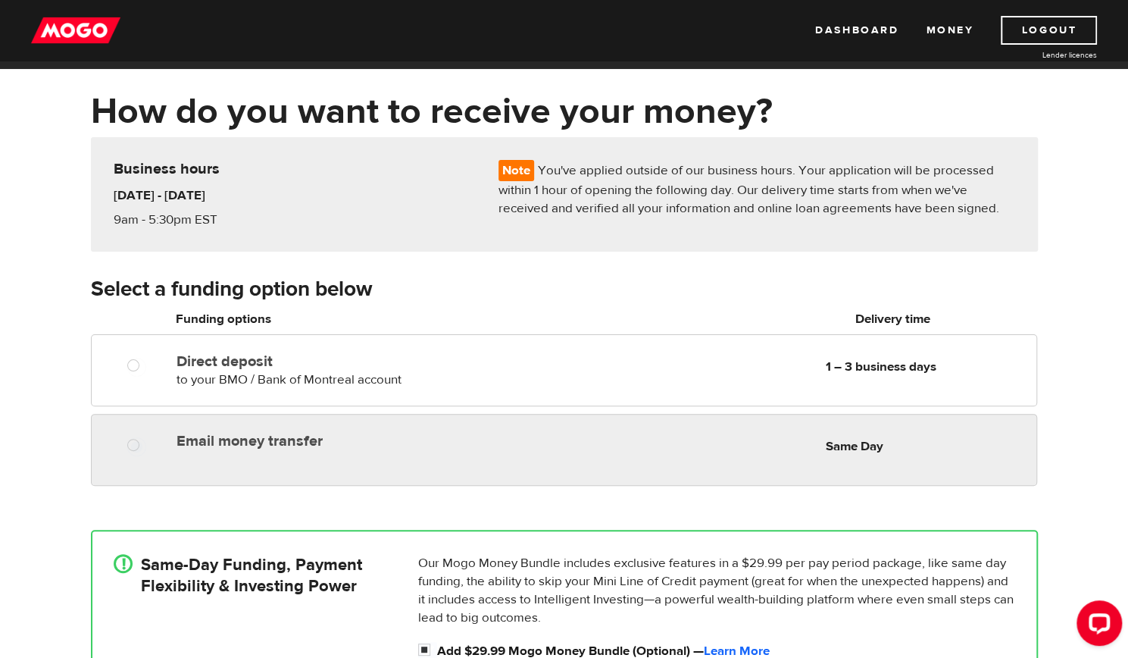
radio input "true"
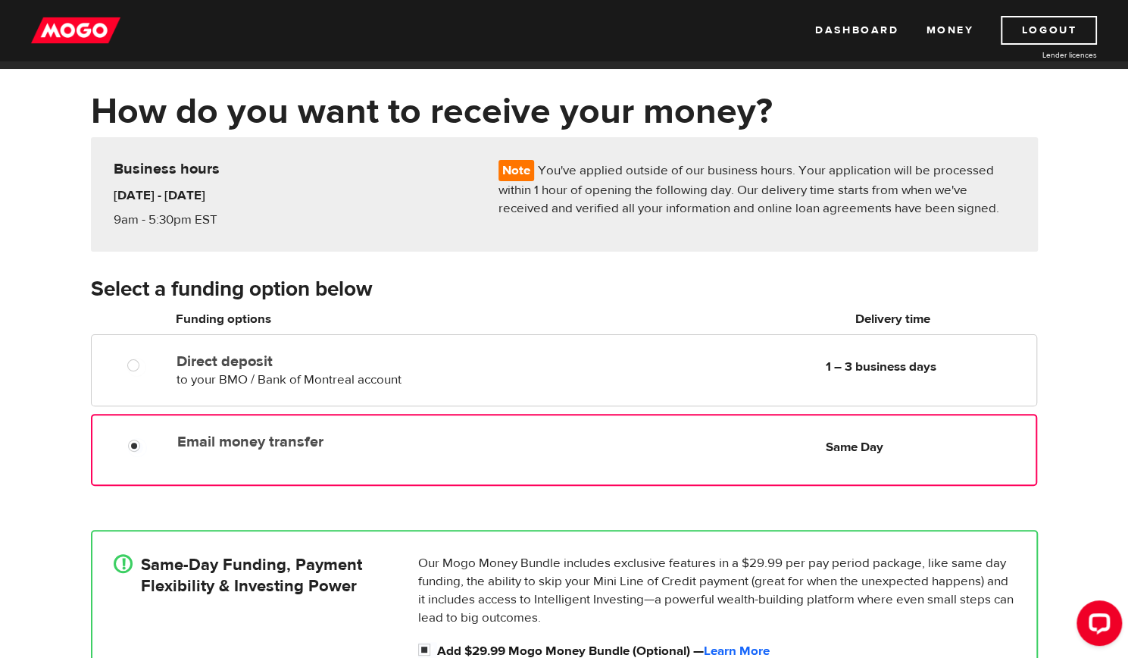
click at [368, 446] on label "Email money transfer" at bounding box center [351, 442] width 348 height 18
click at [147, 446] on input "Email money transfer" at bounding box center [137, 447] width 19 height 19
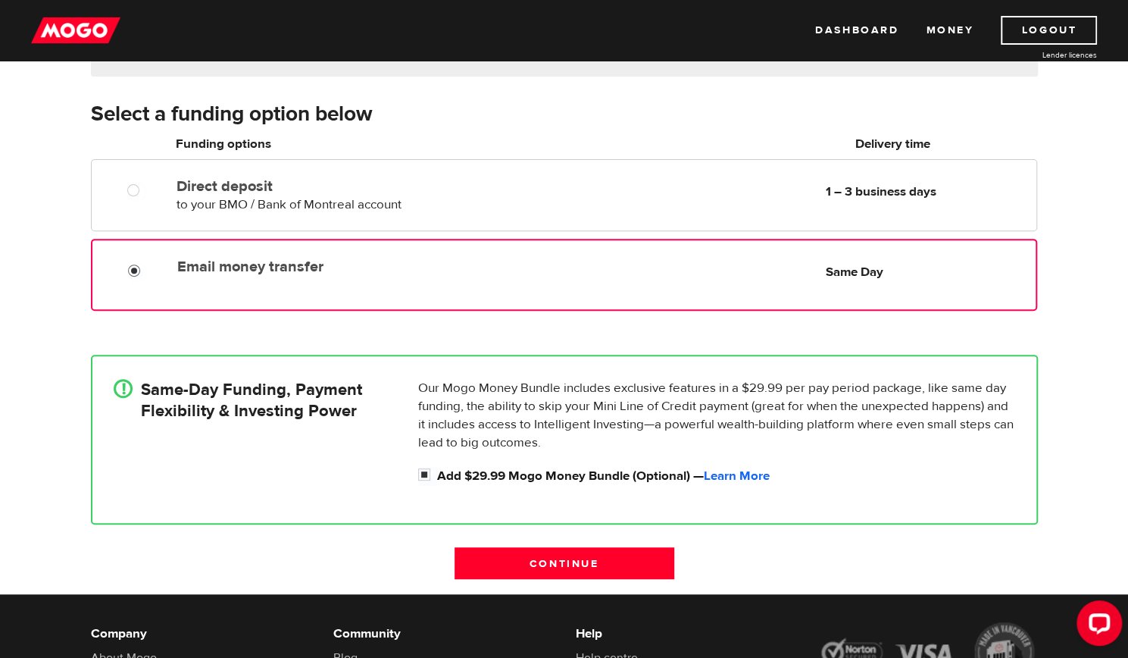
scroll to position [227, 0]
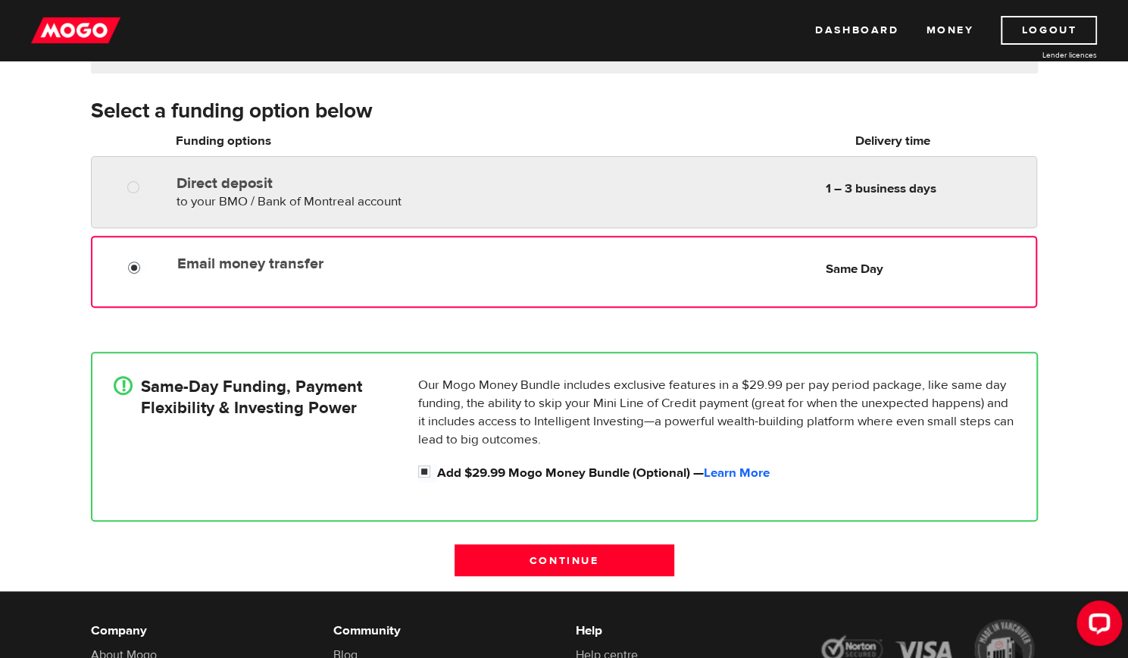
radio input "true"
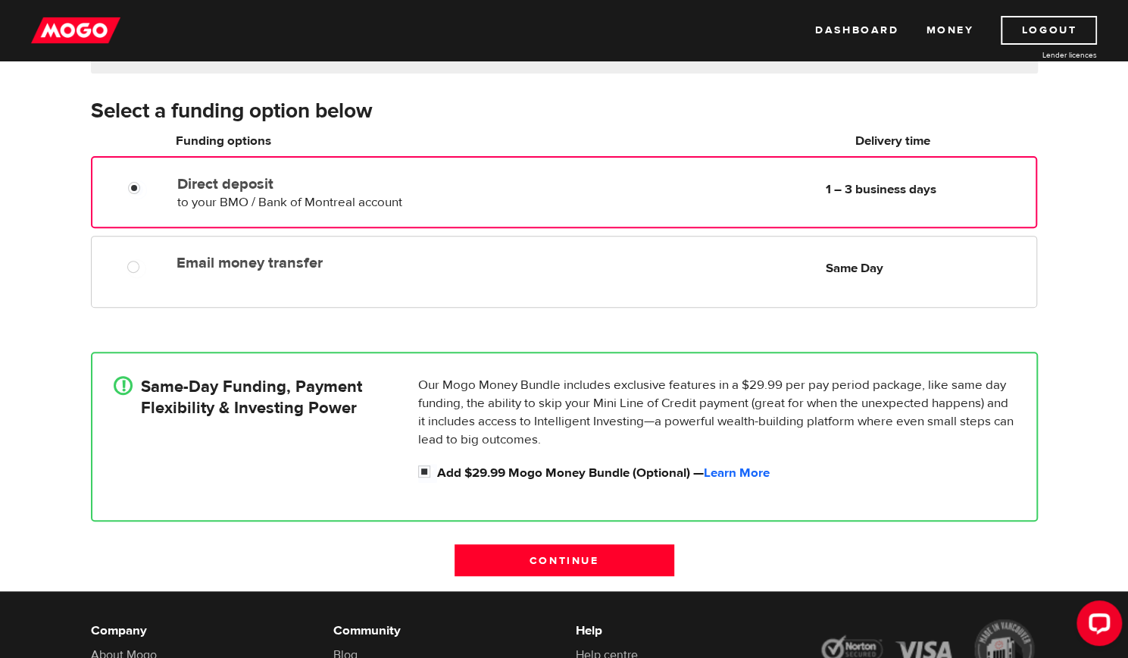
click at [376, 200] on span "to your BMO / Bank of Montreal account" at bounding box center [289, 202] width 225 height 17
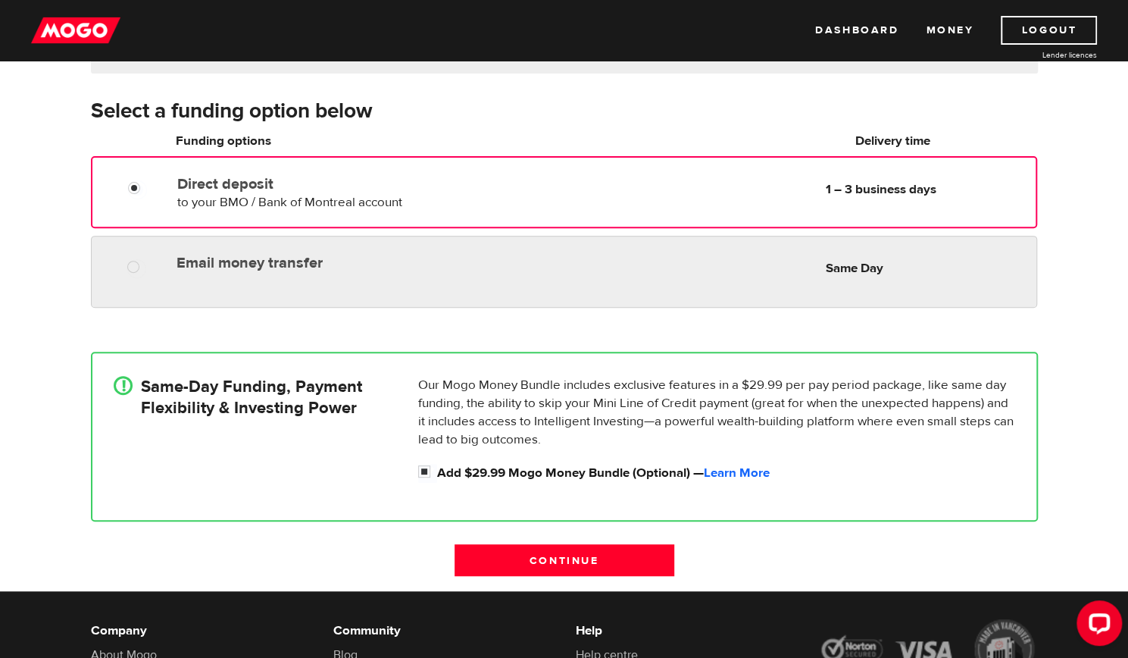
radio input "true"
click at [356, 258] on label "Email money transfer" at bounding box center [351, 263] width 349 height 18
click at [146, 259] on input "Email money transfer" at bounding box center [136, 268] width 19 height 19
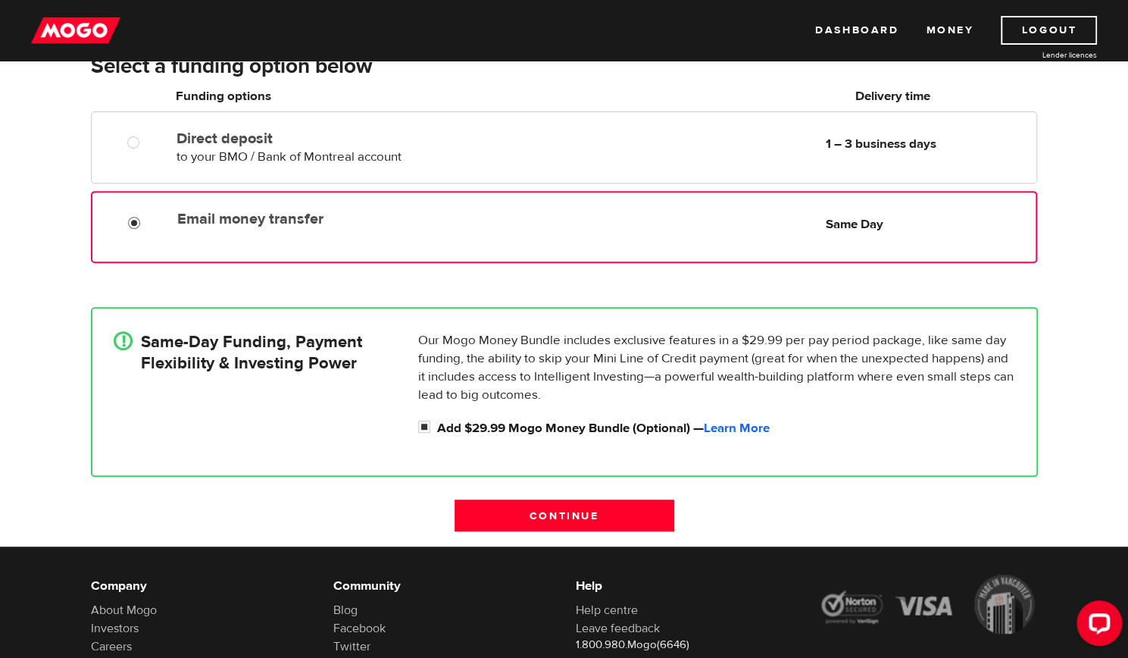
scroll to position [348, 0]
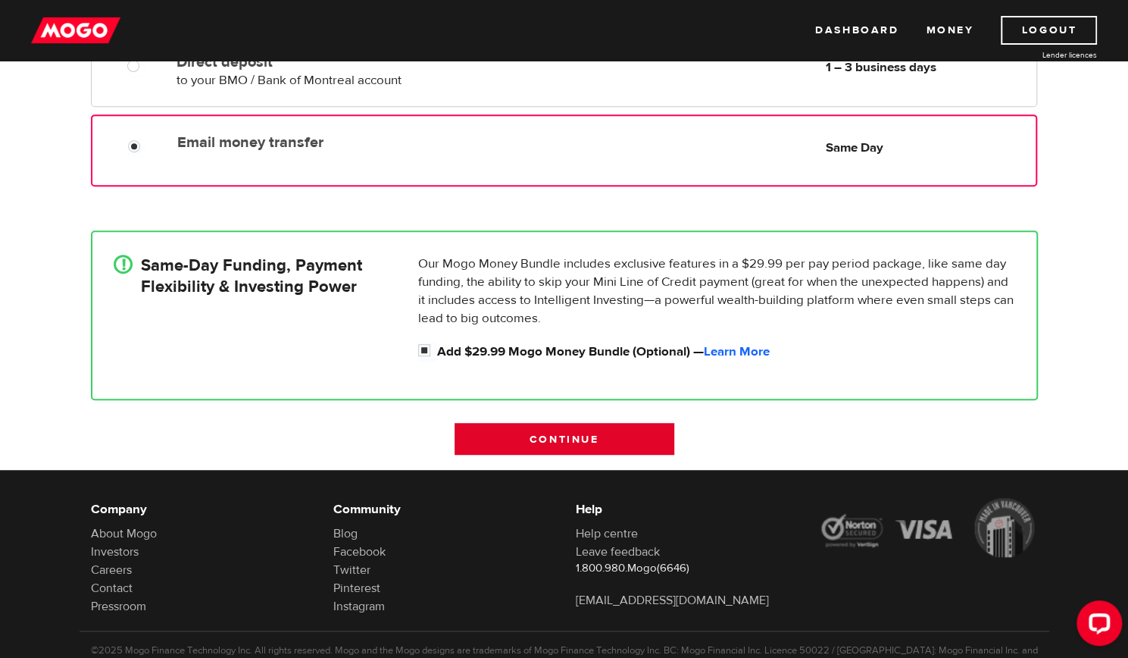
click at [584, 440] on input "Continue" at bounding box center [565, 439] width 220 height 32
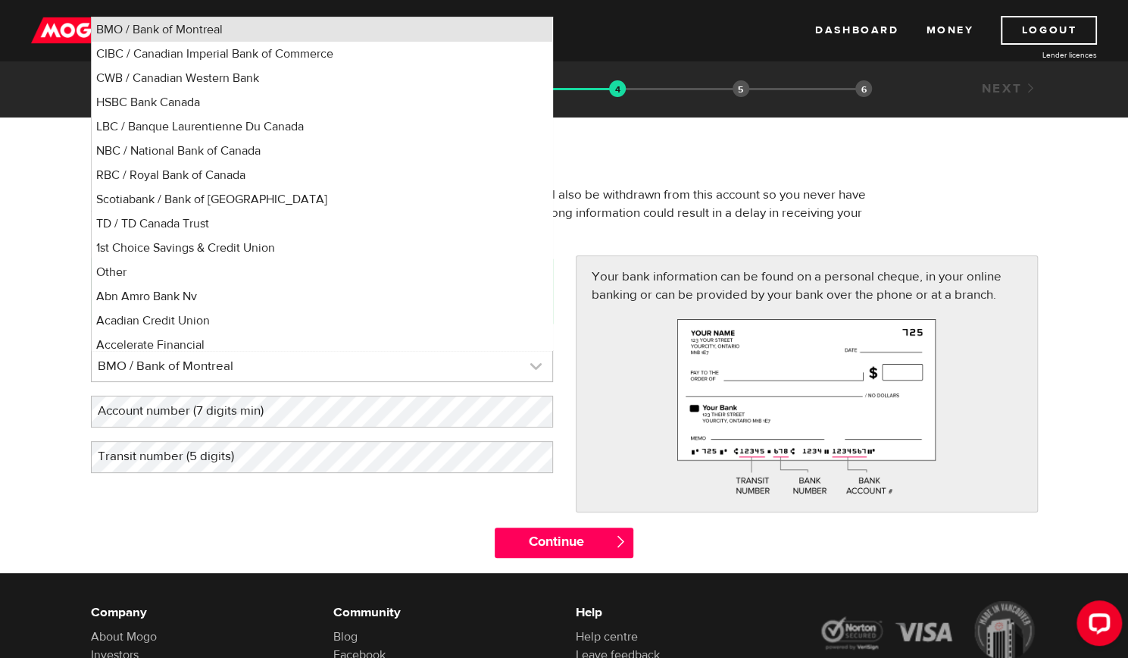
click at [437, 368] on link at bounding box center [322, 366] width 461 height 30
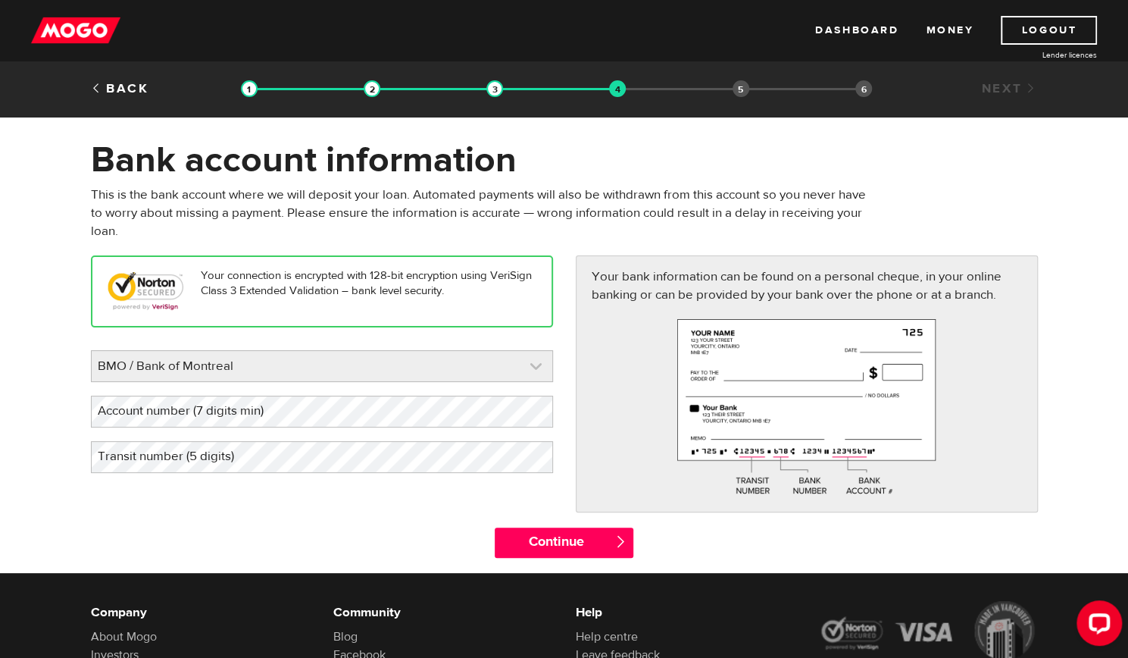
click at [437, 368] on link at bounding box center [322, 366] width 461 height 30
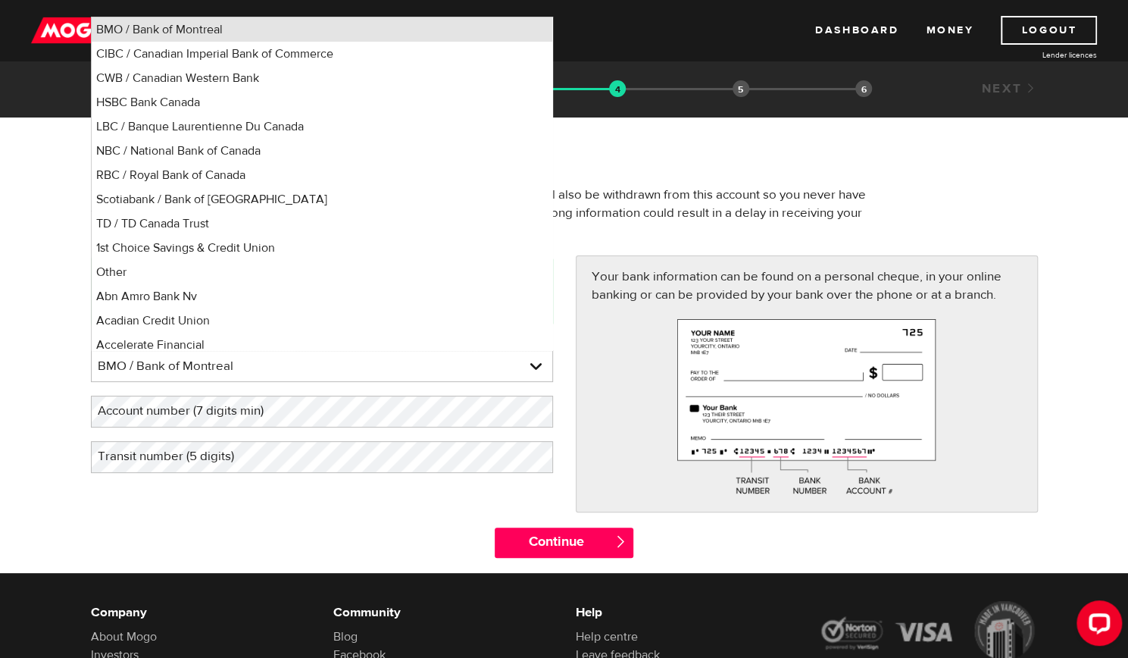
click at [209, 29] on li "BMO / Bank of Montreal" at bounding box center [322, 29] width 461 height 24
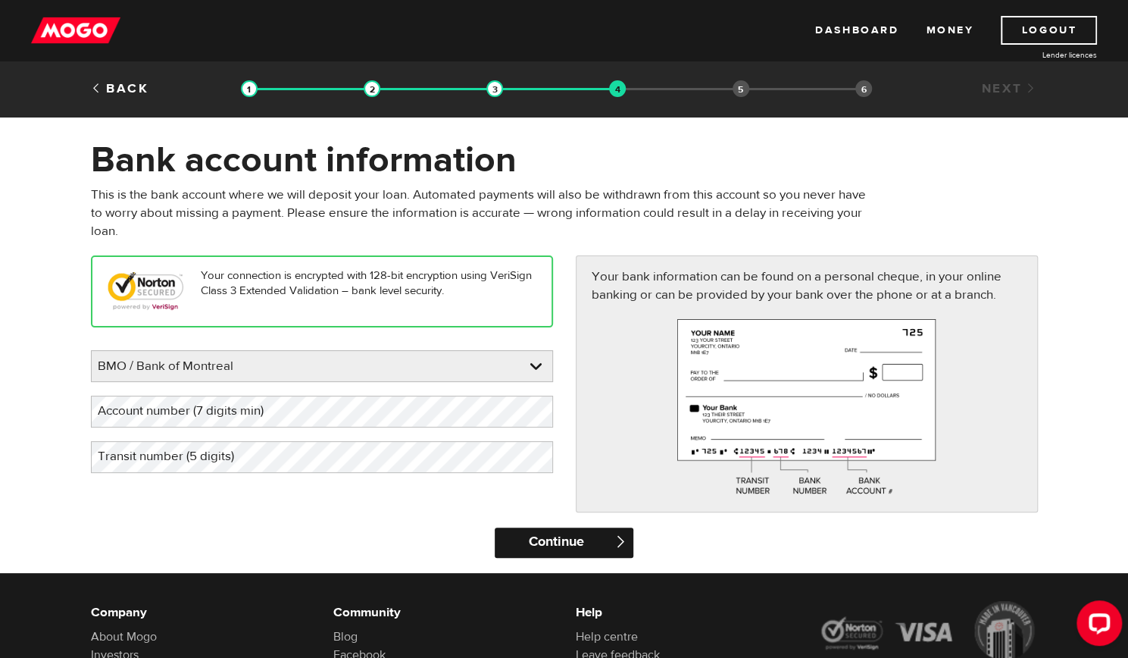
click at [577, 540] on input "Continue" at bounding box center [564, 542] width 139 height 30
